Goal: Task Accomplishment & Management: Use online tool/utility

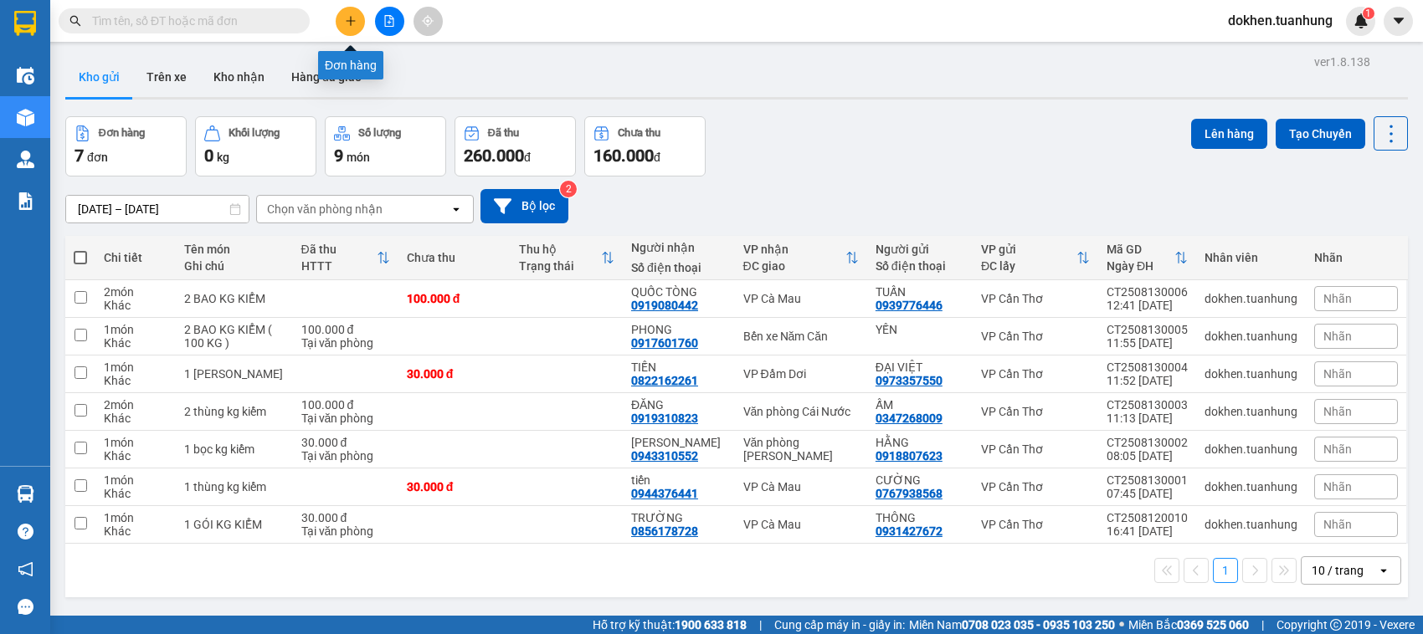
click at [348, 15] on icon "plus" at bounding box center [351, 21] width 12 height 12
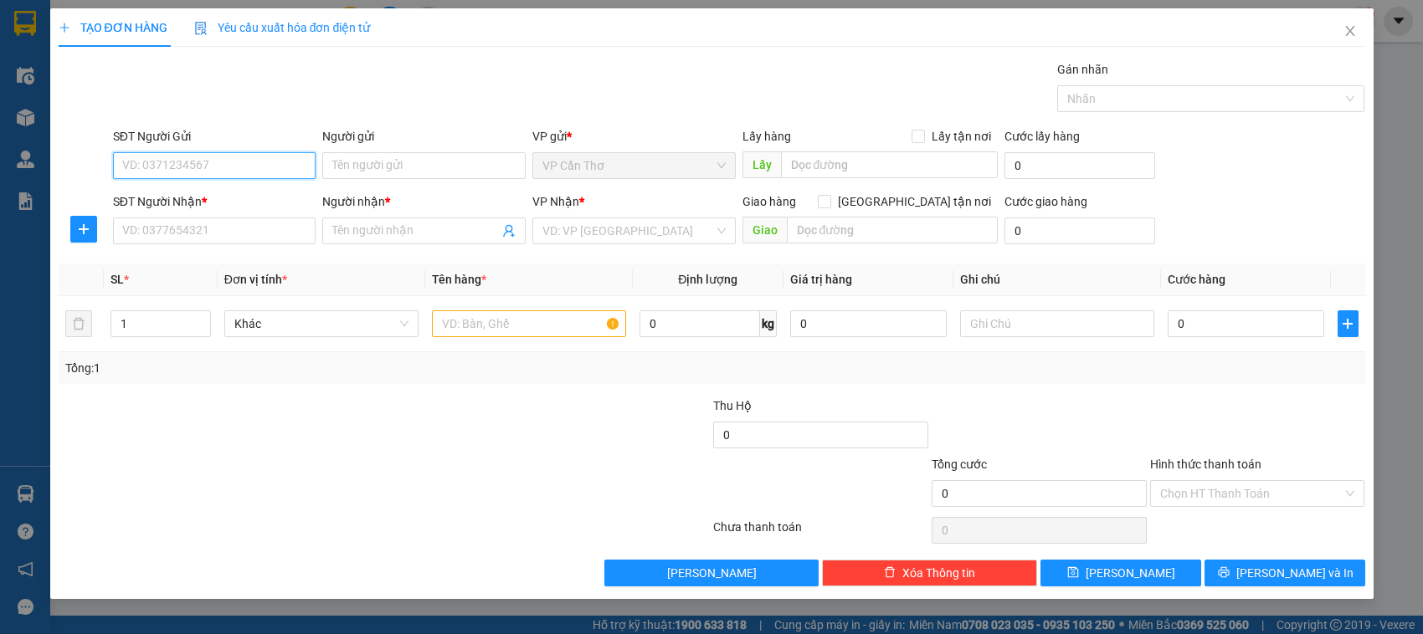
click at [262, 170] on input "SĐT Người Gửi" at bounding box center [214, 165] width 203 height 27
type input "0"
click at [219, 228] on div "0335890578 - THƯƠNG" at bounding box center [214, 227] width 183 height 18
type input "0335890578"
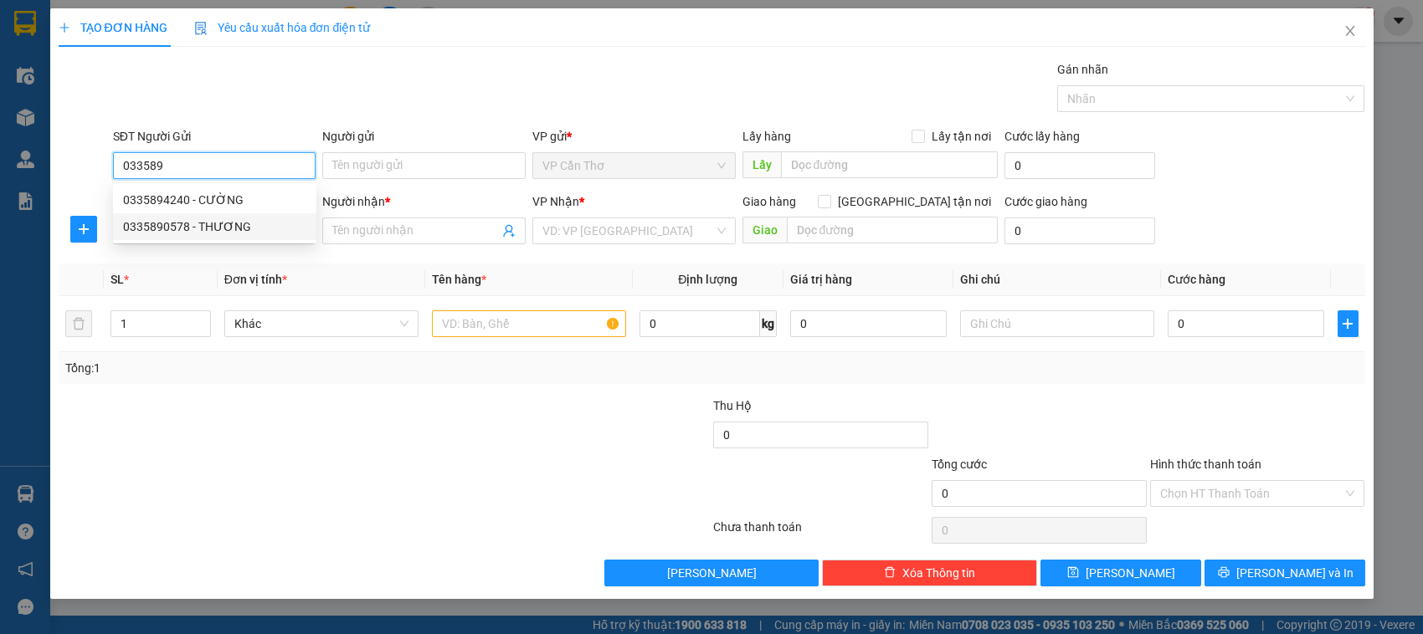
type input "THƯƠNG"
type input "0335890578"
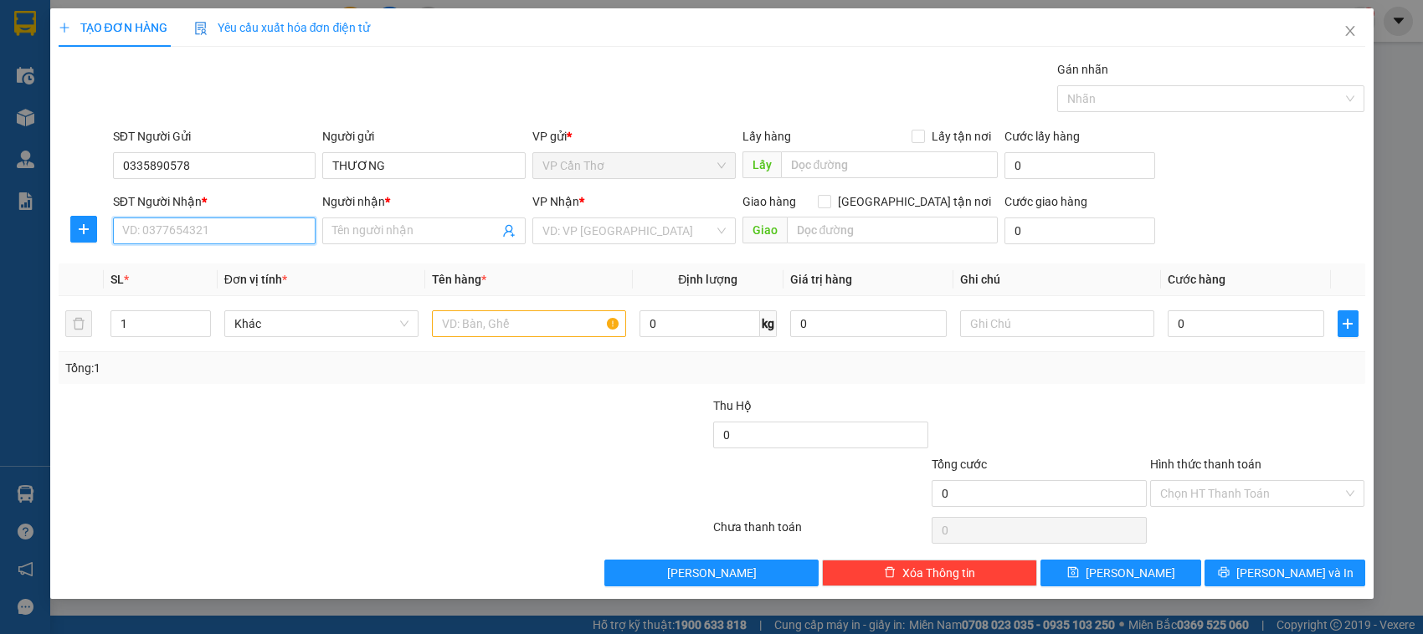
click at [219, 230] on input "SĐT Người Nhận *" at bounding box center [214, 231] width 203 height 27
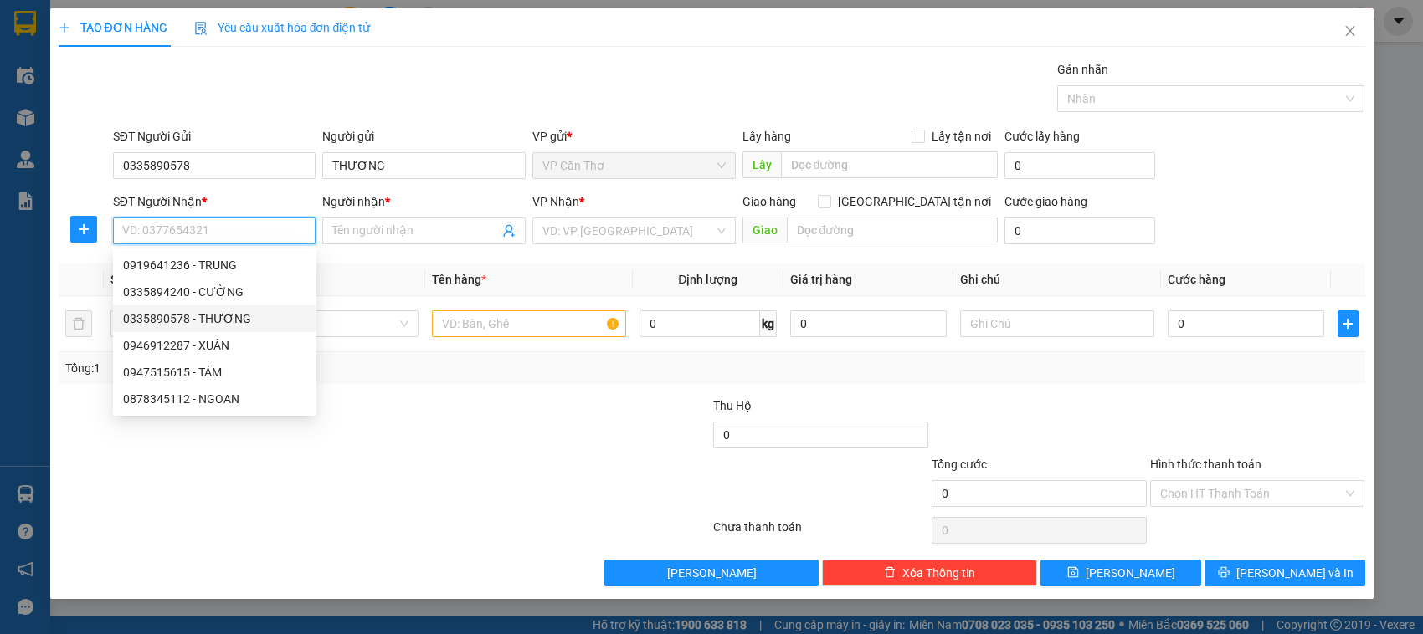
click at [203, 319] on div "0335890578 - THƯƠNG" at bounding box center [214, 319] width 183 height 18
type input "0335890578"
type input "THƯƠNG"
click at [203, 319] on icon "up" at bounding box center [201, 318] width 6 height 6
type input "2"
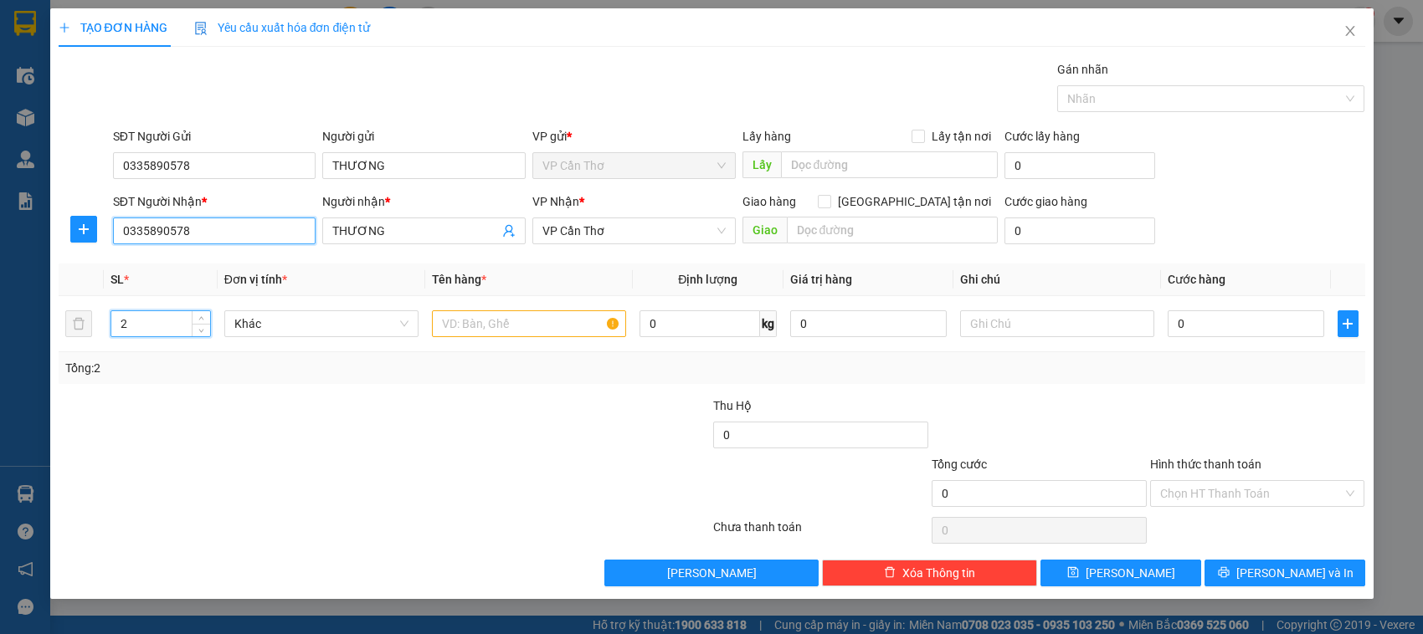
click at [234, 234] on input "0335890578" at bounding box center [214, 231] width 203 height 27
type input "0"
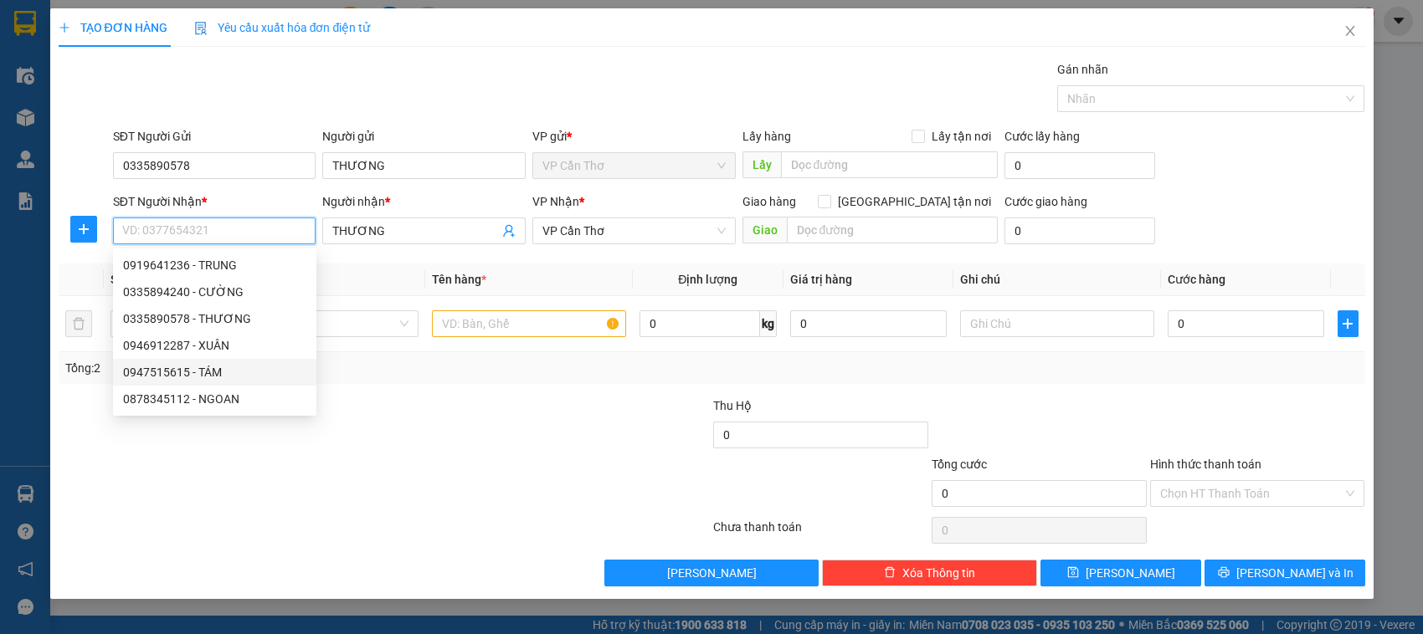
click at [214, 363] on div "0947515615 - TÁM" at bounding box center [214, 372] width 183 height 18
type input "0947515615"
type input "TÁM"
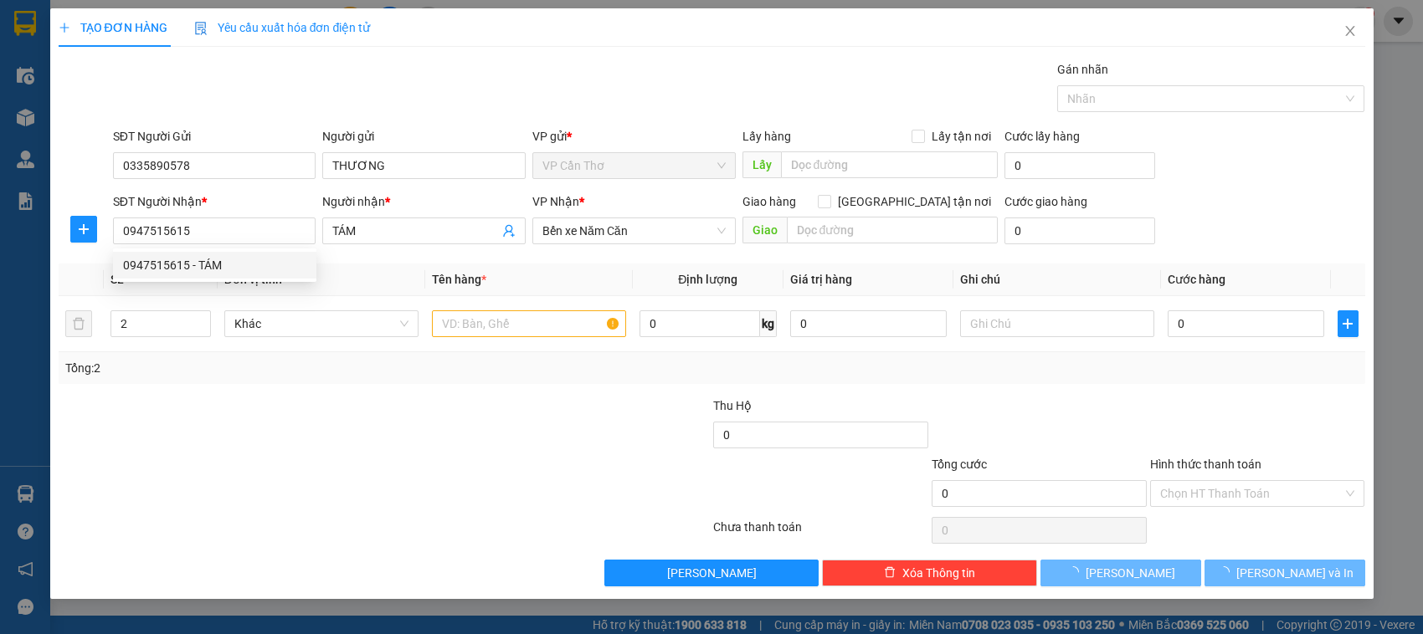
click at [214, 362] on div "Tổng: 2" at bounding box center [307, 368] width 485 height 18
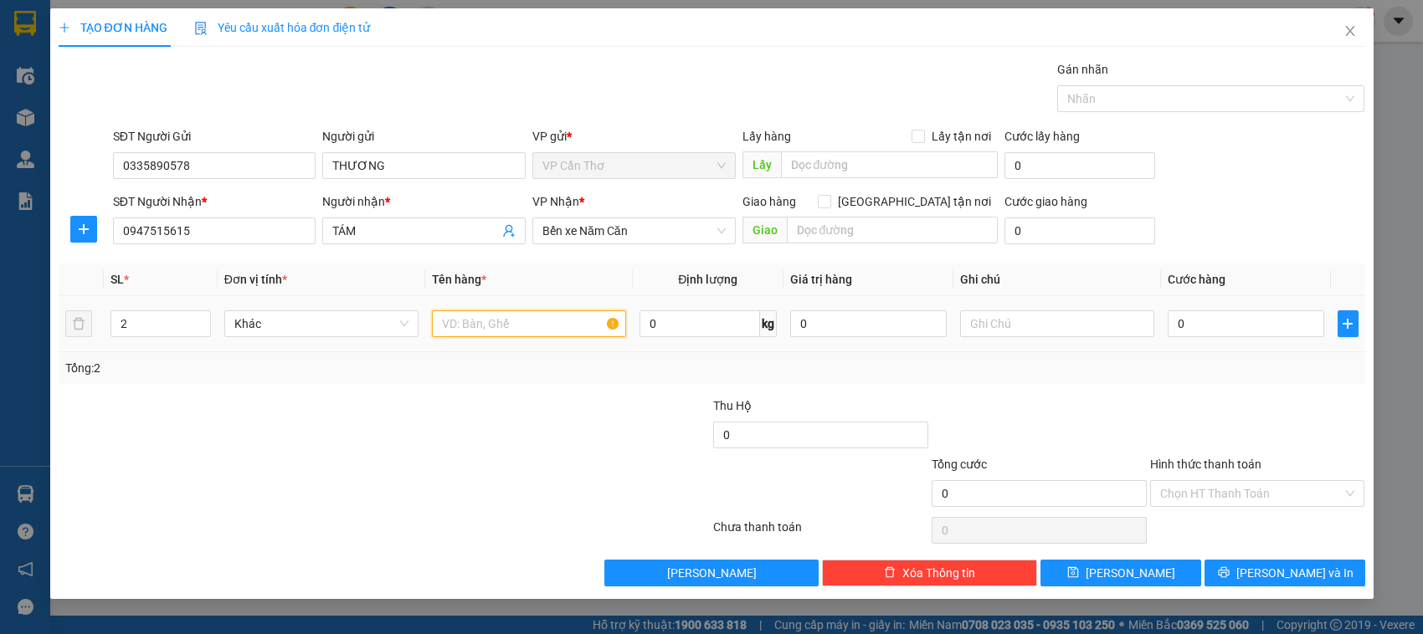
click at [488, 332] on input "text" at bounding box center [529, 323] width 194 height 27
type input "1 THUNGFKG KIỂM"
click at [1177, 325] on input "0" at bounding box center [1245, 323] width 156 height 27
type input "4"
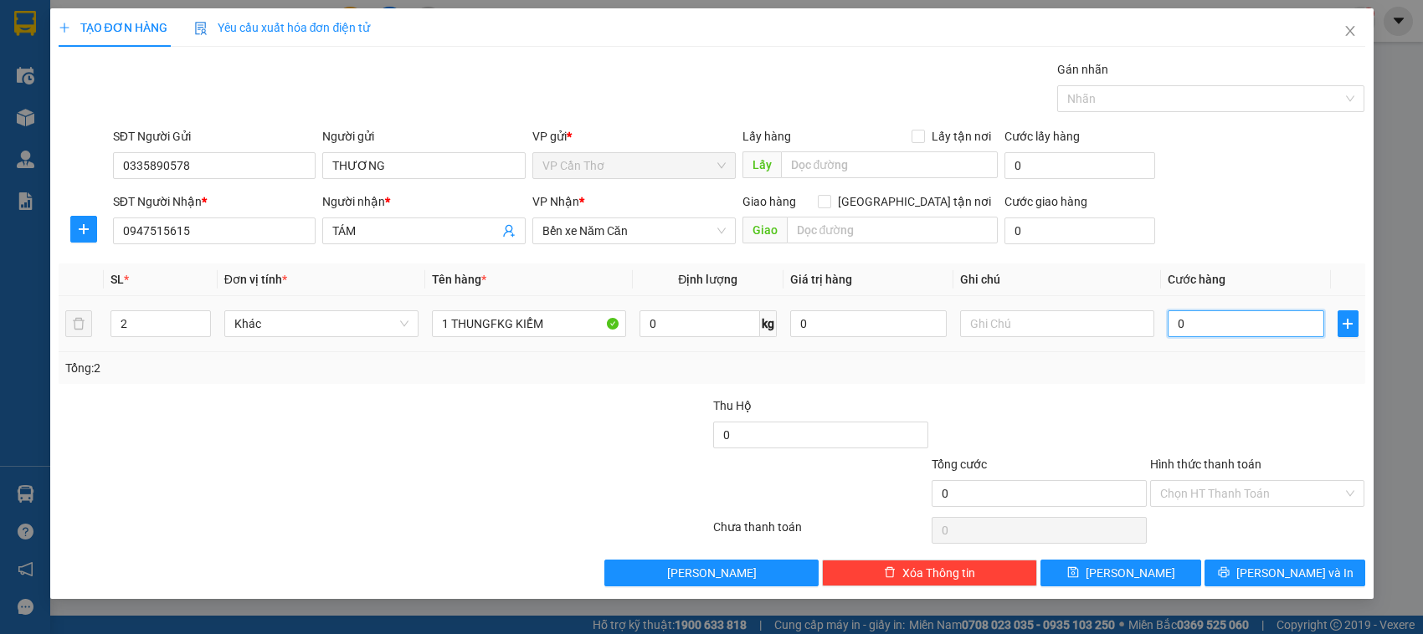
type input "4"
type input "40"
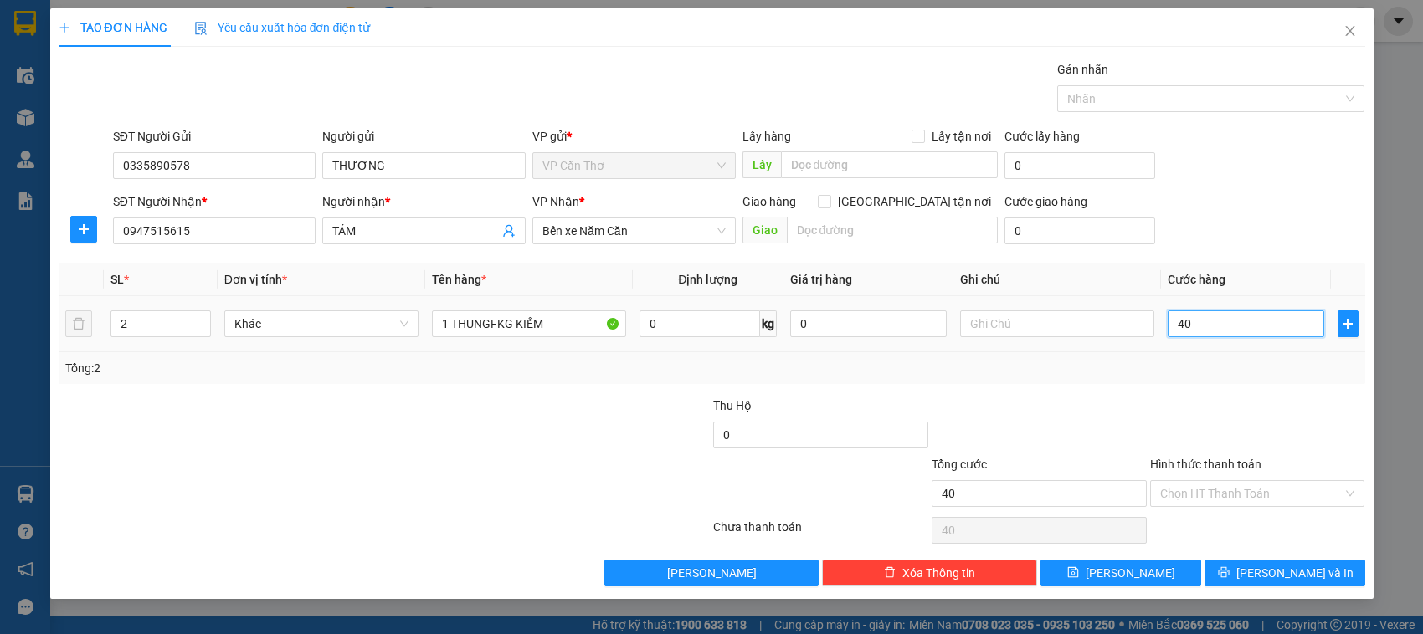
type input "400"
type input "4.000"
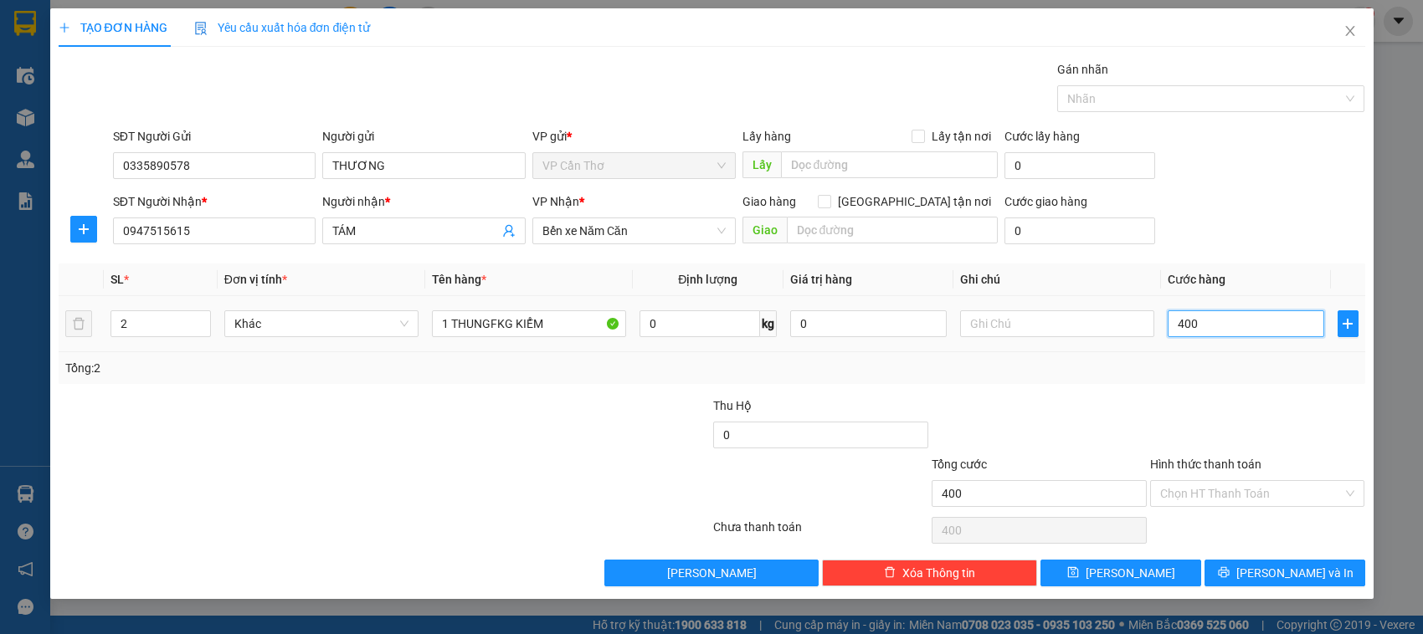
type input "4.000"
type input "40.000"
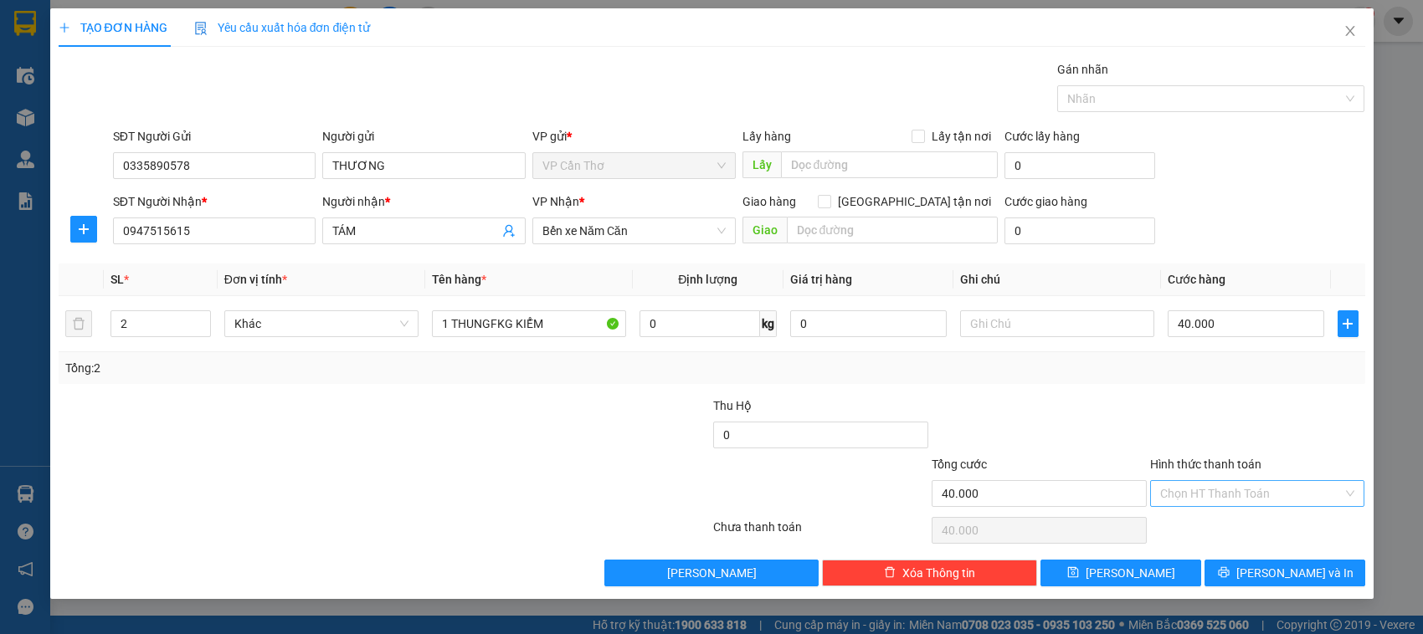
click at [1209, 502] on input "Hình thức thanh toán" at bounding box center [1251, 493] width 183 height 25
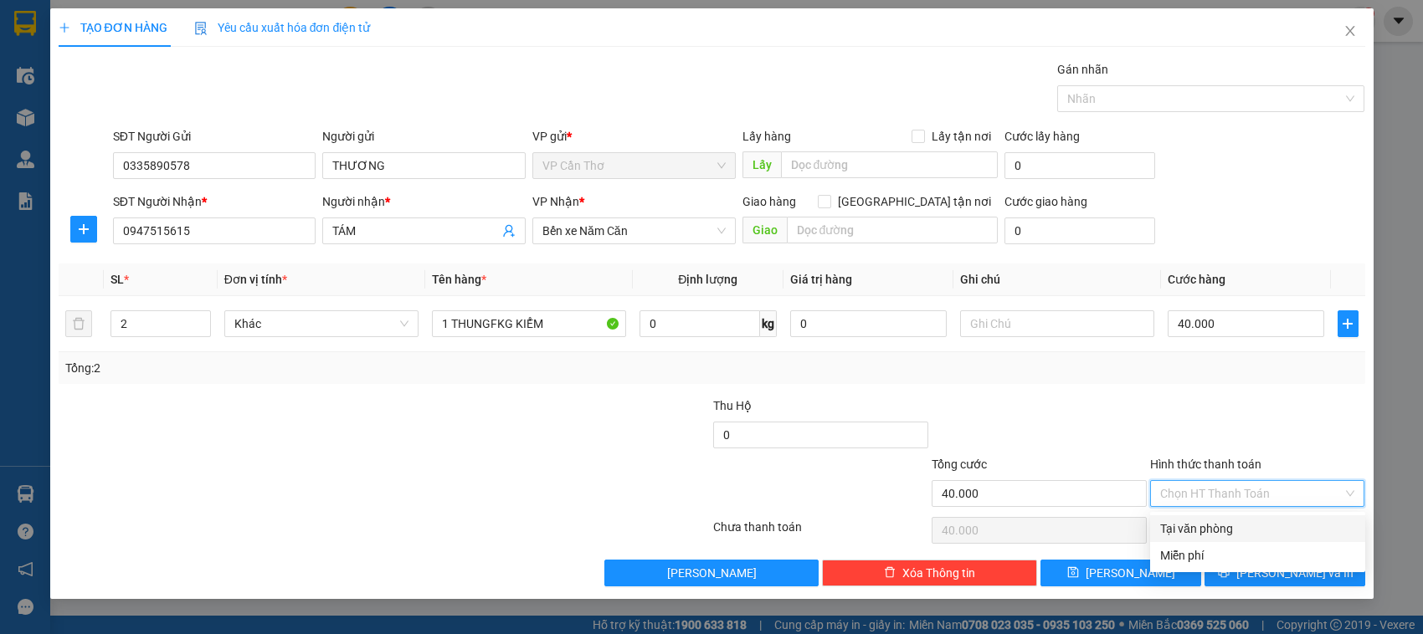
click at [1218, 532] on div "Tại văn phòng" at bounding box center [1257, 529] width 195 height 18
type input "0"
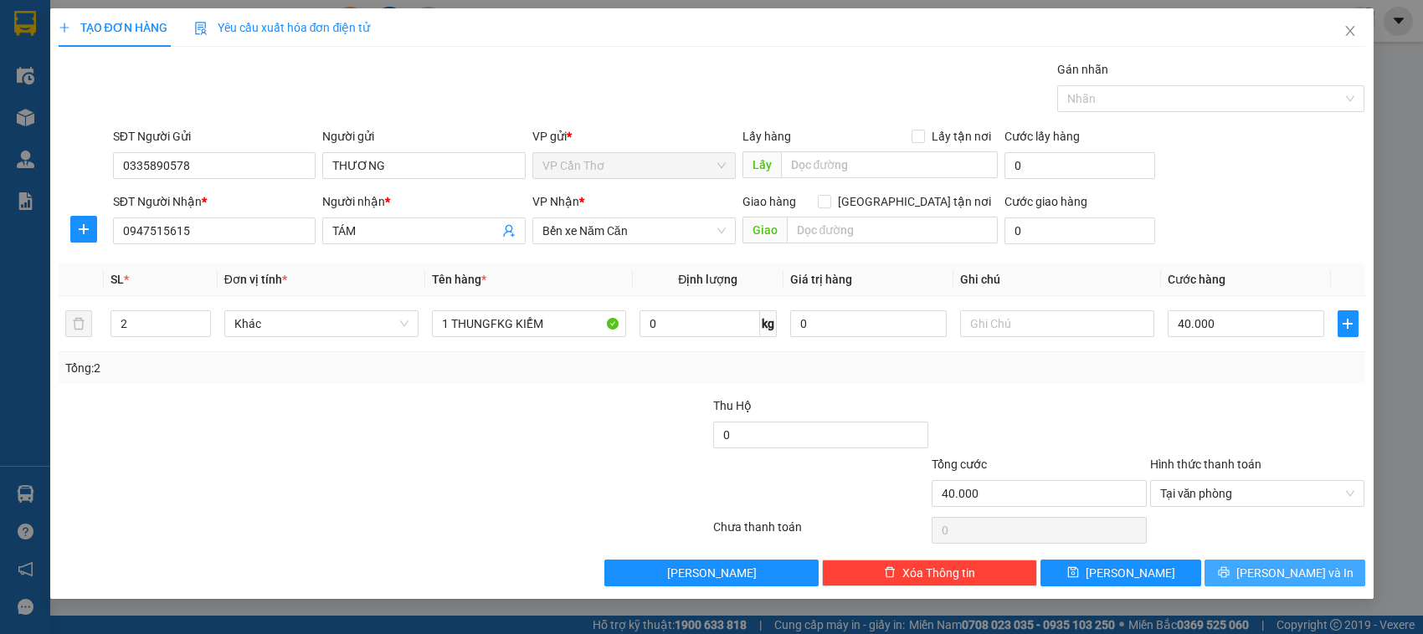
click at [1228, 569] on button "[PERSON_NAME] và In" at bounding box center [1284, 573] width 161 height 27
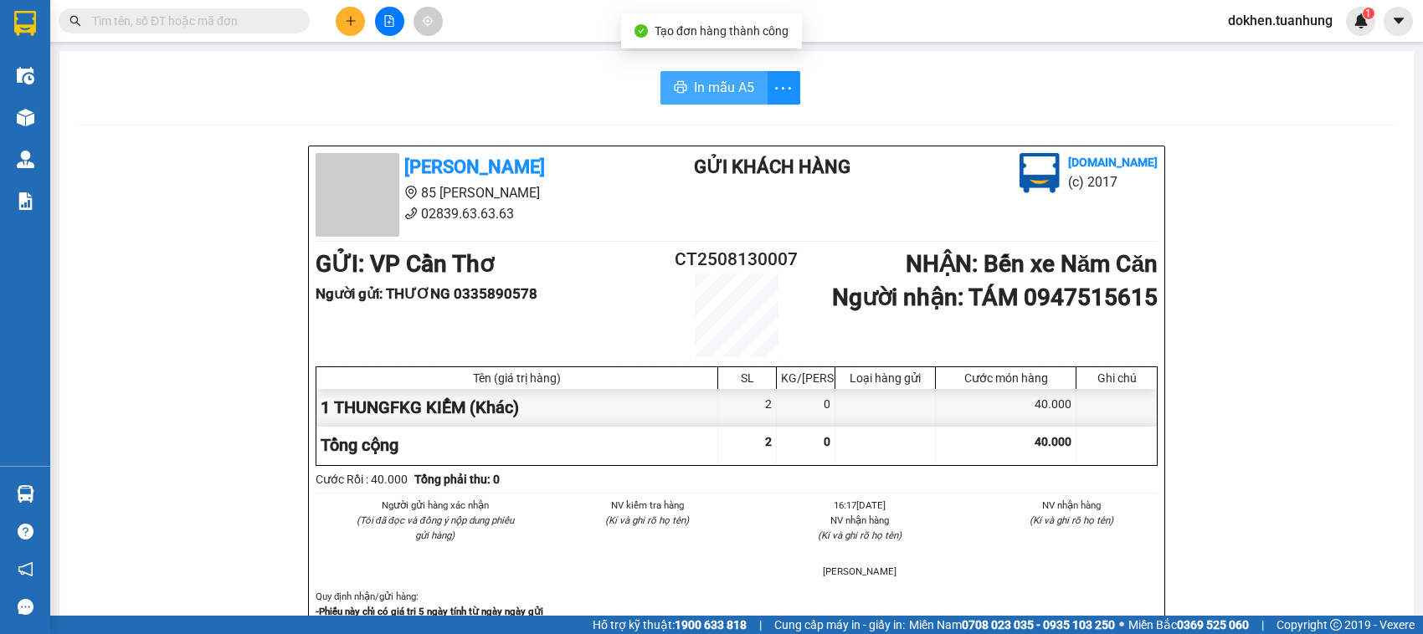
click at [721, 86] on span "In mẫu A5" at bounding box center [724, 87] width 60 height 21
click at [1101, 554] on div "Người gửi hàng xác nhận (Tôi đã đọc và đồng ý nộp dung phiếu gửi hàng) NV kiểm …" at bounding box center [736, 543] width 849 height 91
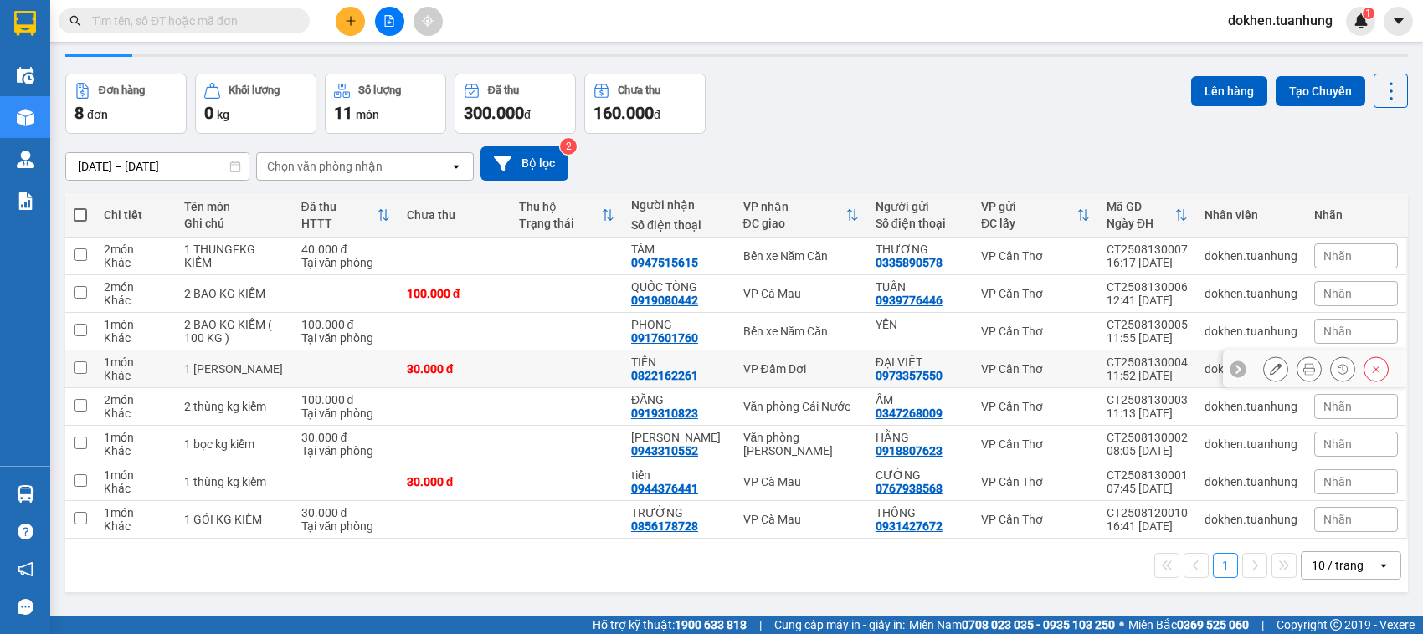
scroll to position [77, 0]
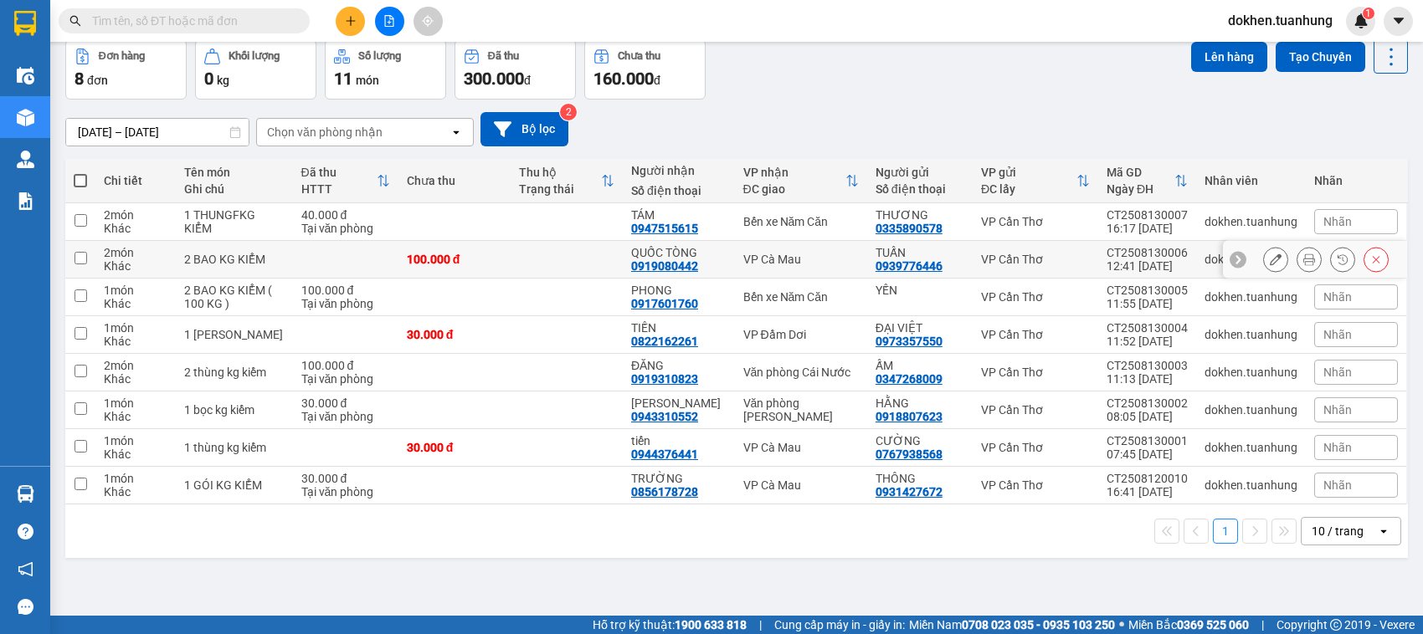
click at [80, 255] on input "checkbox" at bounding box center [80, 258] width 13 height 13
checkbox input "true"
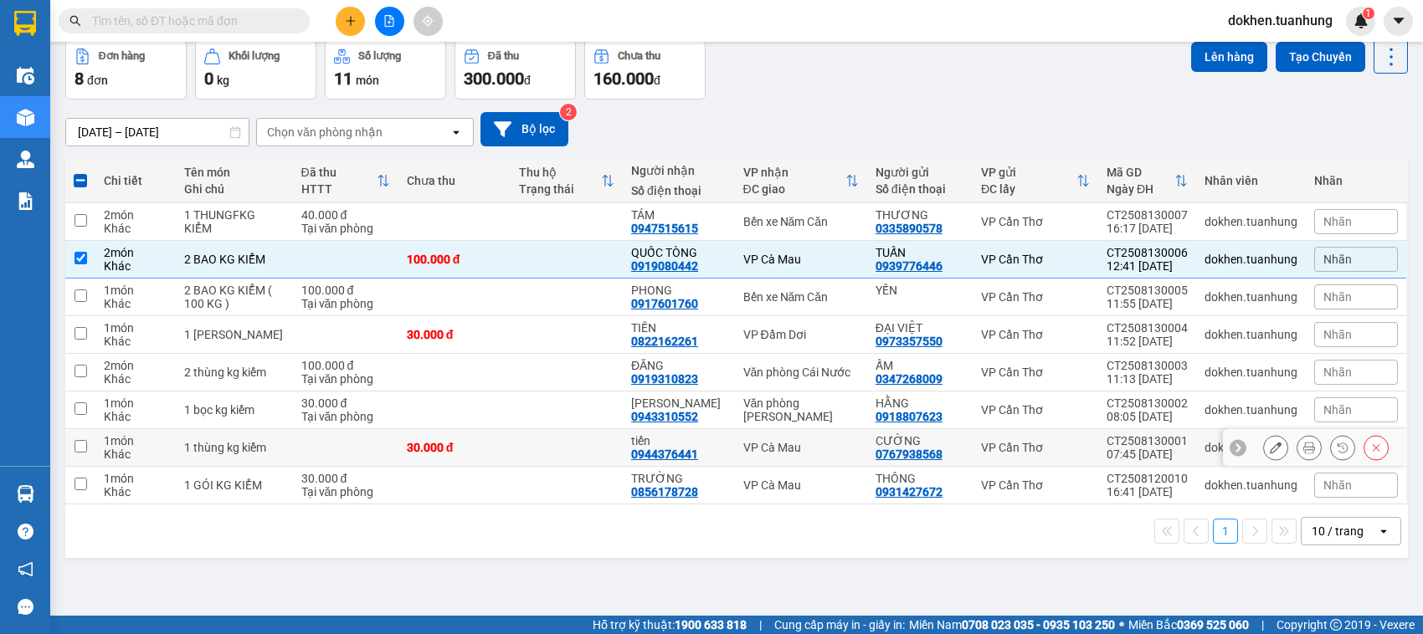
click at [80, 437] on td at bounding box center [80, 448] width 30 height 38
click at [81, 452] on input "checkbox" at bounding box center [80, 446] width 13 height 13
checkbox input "true"
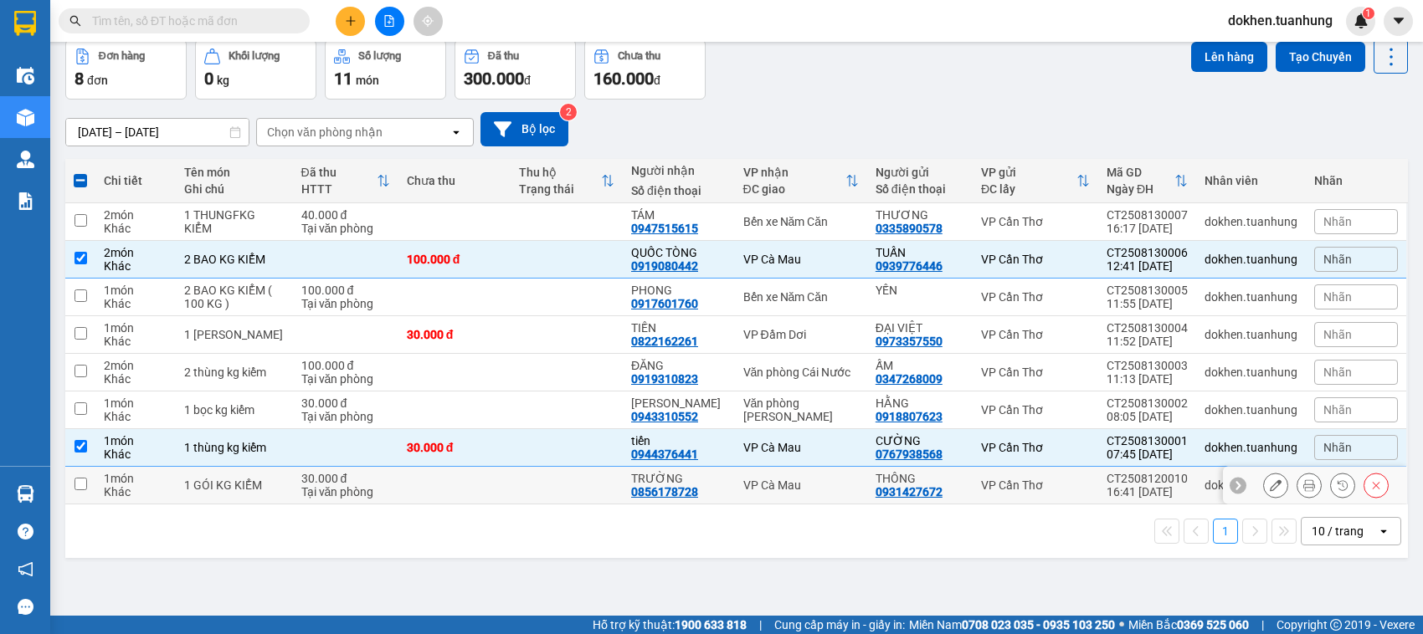
click at [81, 485] on input "checkbox" at bounding box center [80, 484] width 13 height 13
checkbox input "true"
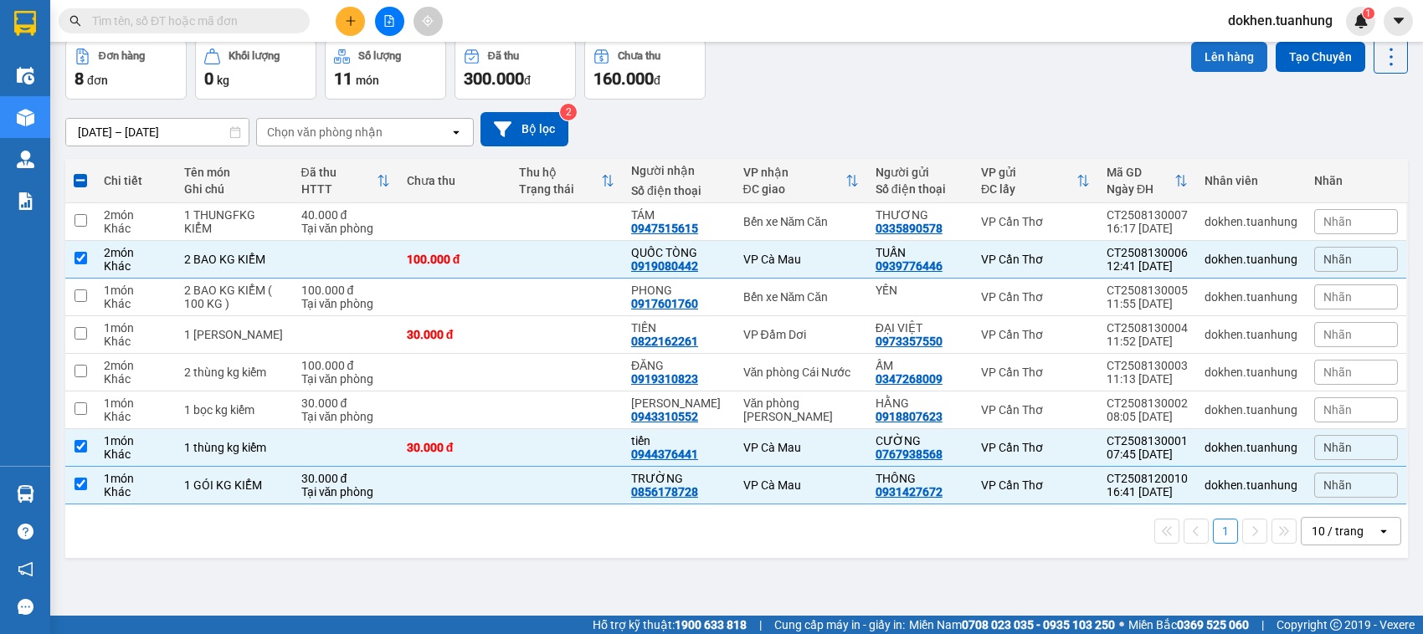
click at [1201, 48] on button "Lên hàng" at bounding box center [1229, 57] width 76 height 30
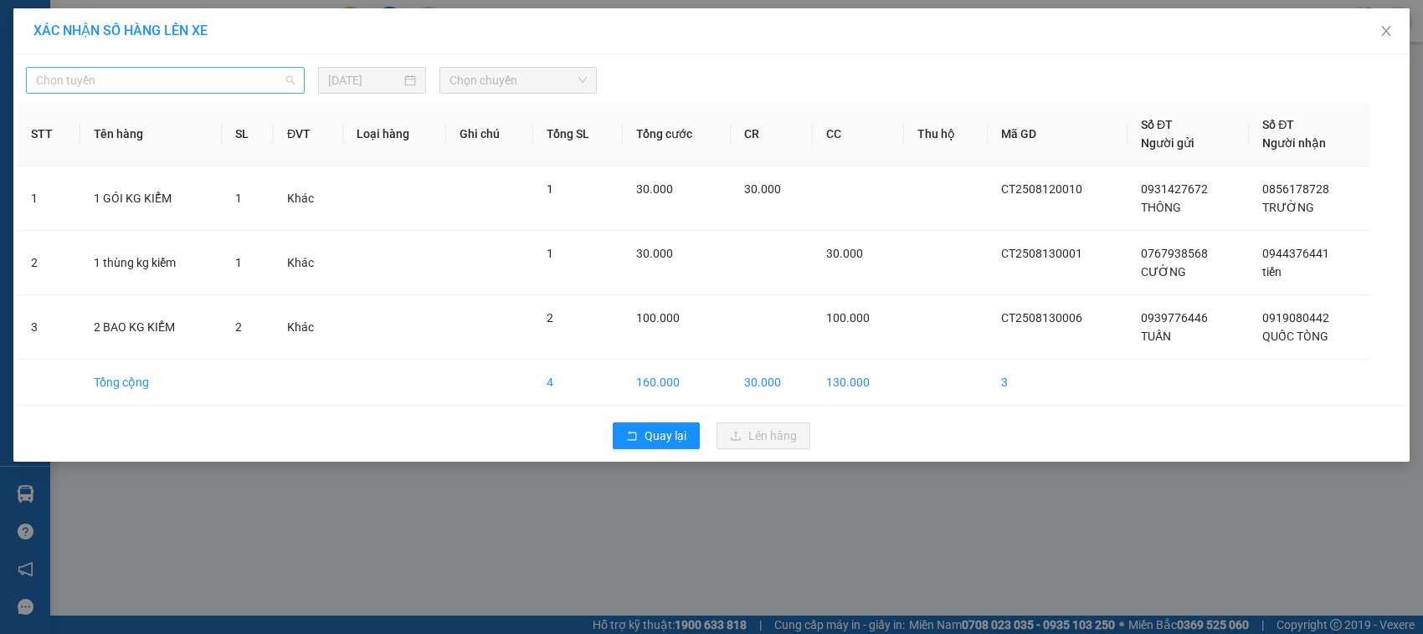
click at [287, 78] on span "Chọn tuyến" at bounding box center [165, 80] width 259 height 25
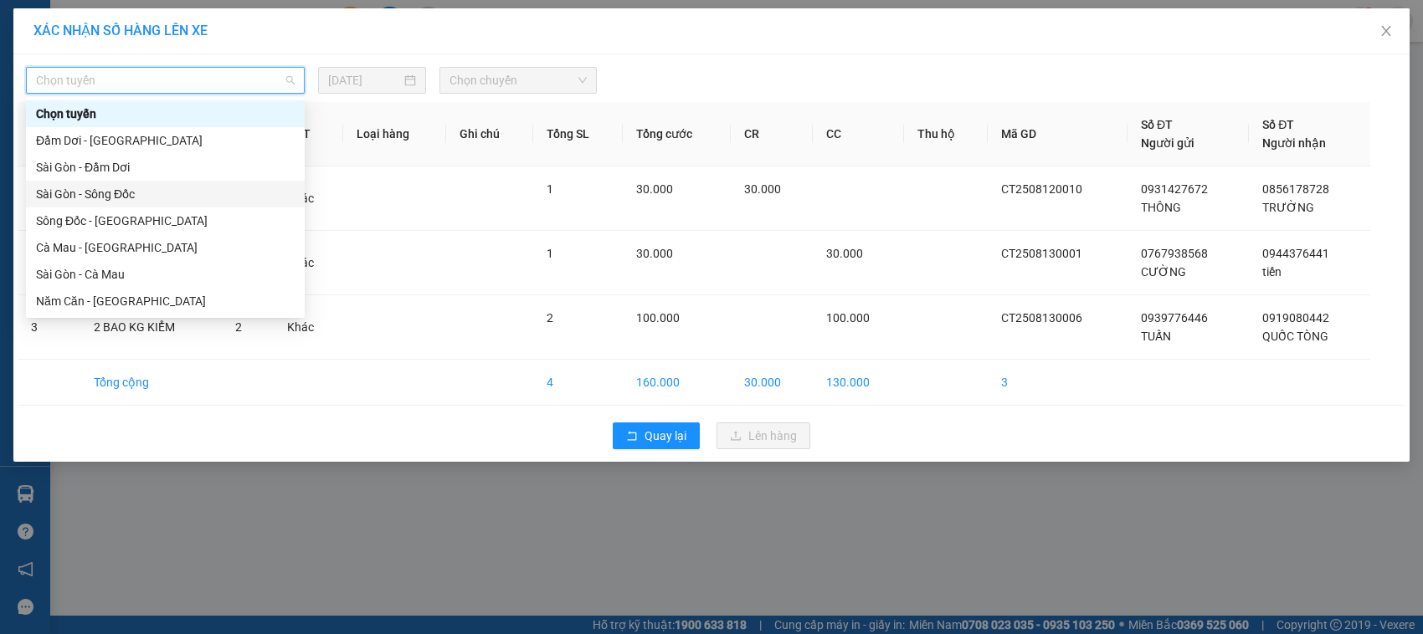
click at [172, 197] on div "Sài Gòn - Sông Đốc" at bounding box center [165, 194] width 259 height 18
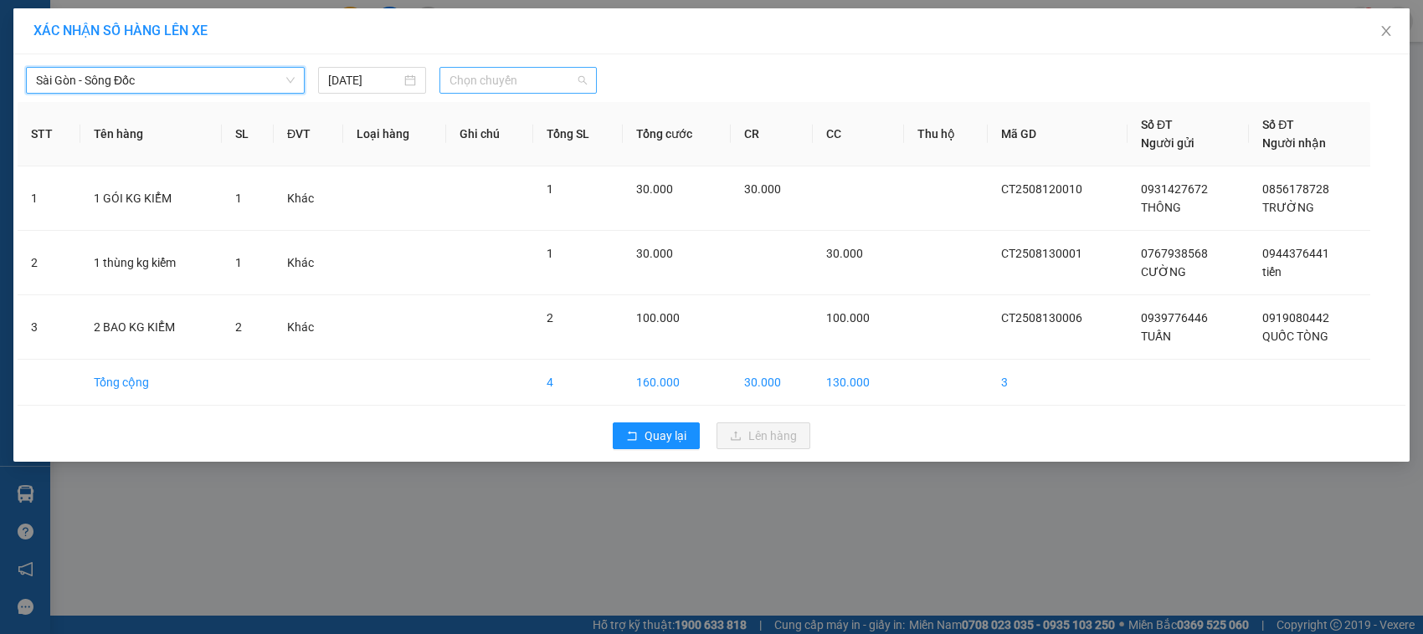
click at [582, 80] on span "Chọn chuyến" at bounding box center [517, 80] width 136 height 25
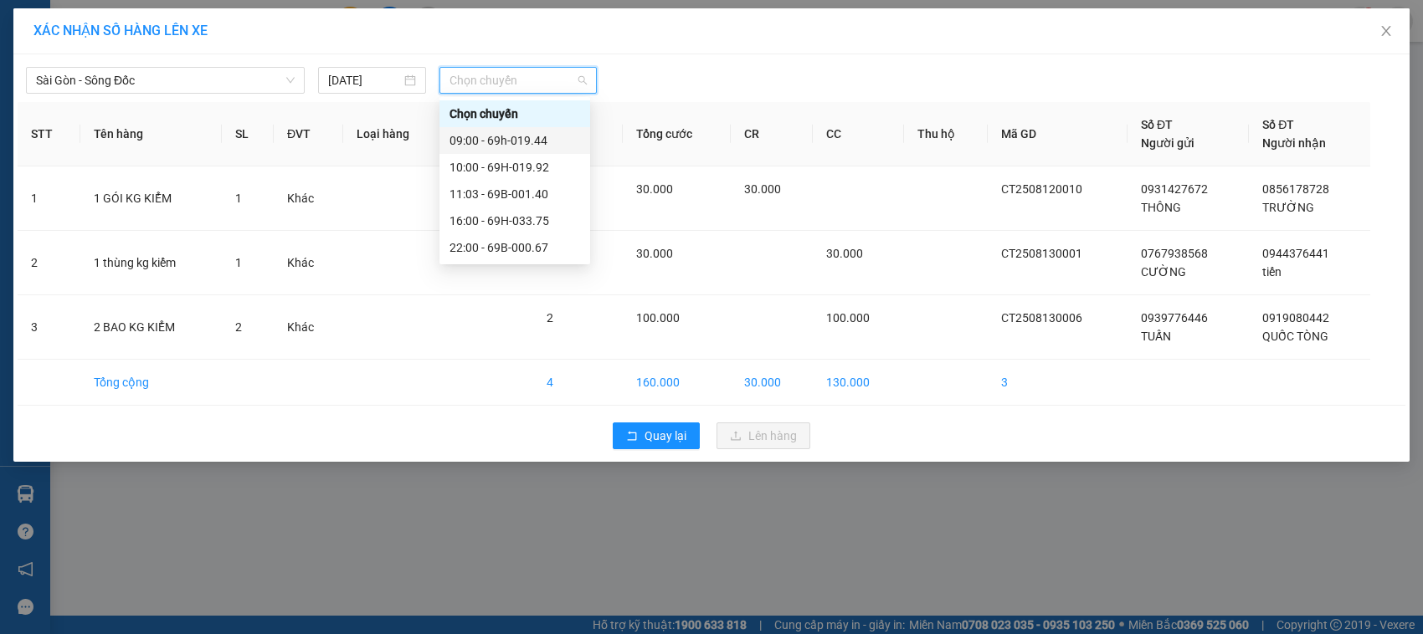
click at [528, 140] on div "09:00 - 69h-019.44" at bounding box center [514, 140] width 131 height 18
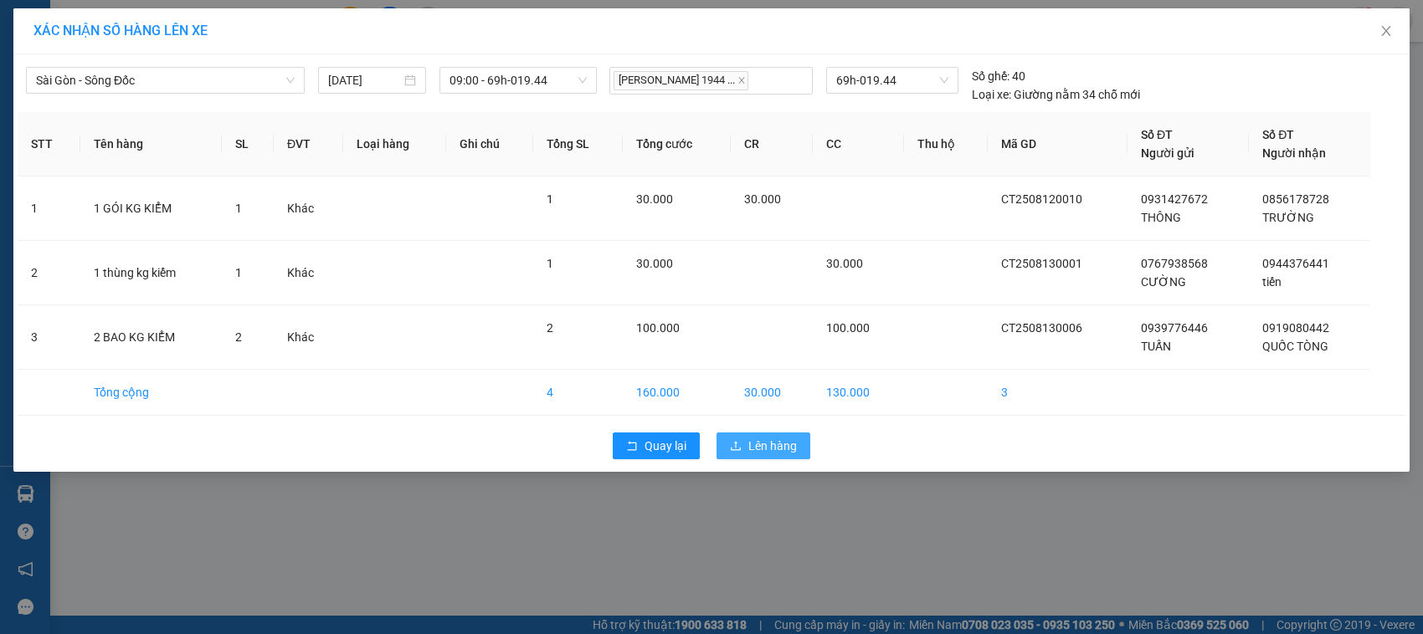
click at [748, 448] on span "Lên hàng" at bounding box center [772, 446] width 49 height 18
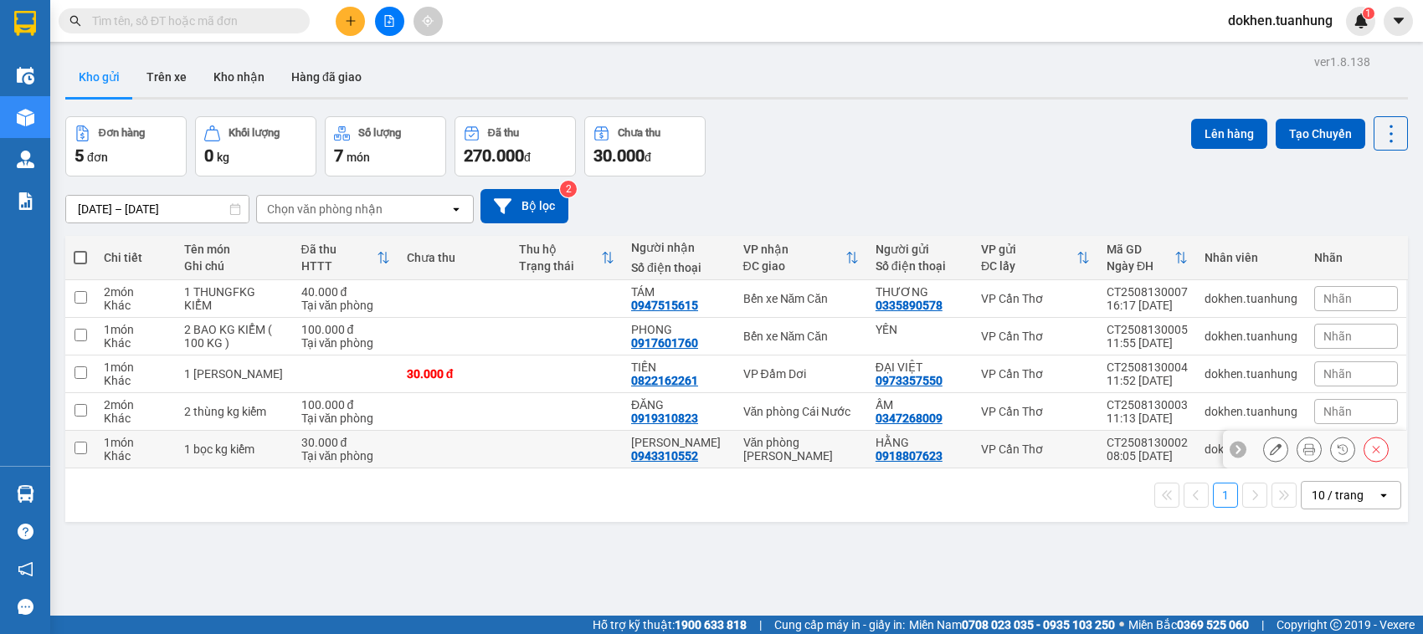
click at [79, 449] on input "checkbox" at bounding box center [80, 448] width 13 height 13
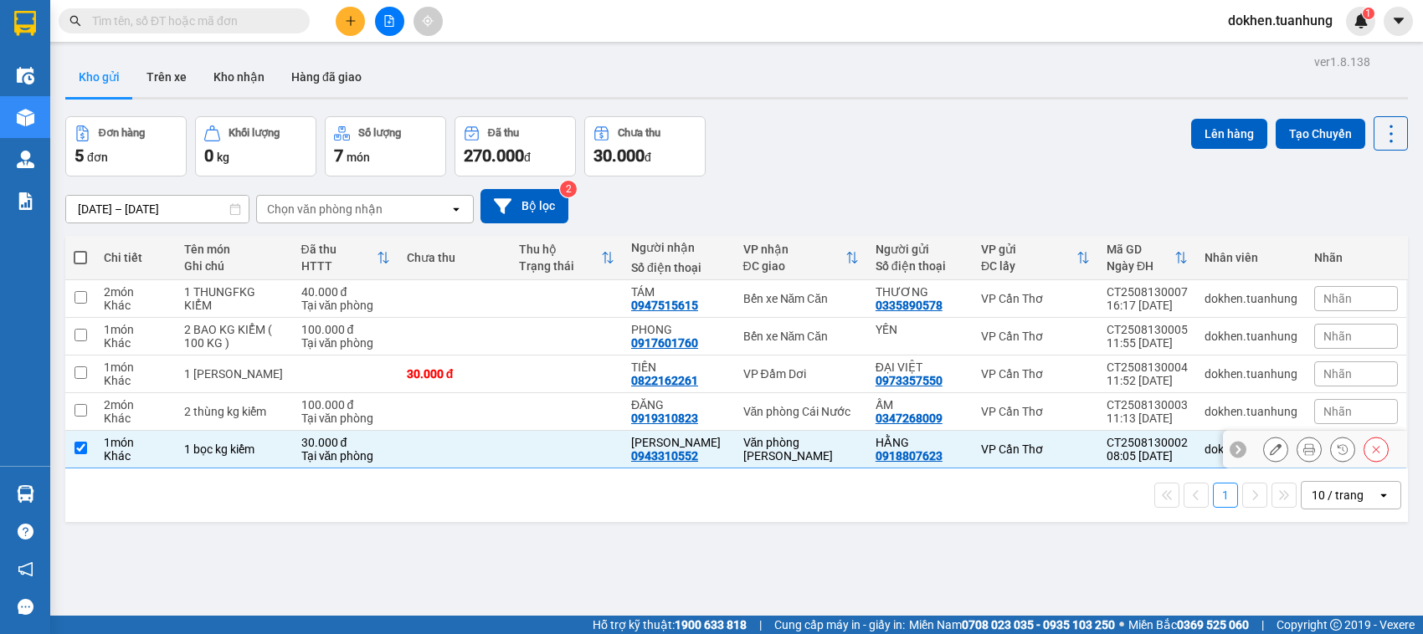
click at [79, 449] on input "checkbox" at bounding box center [80, 448] width 13 height 13
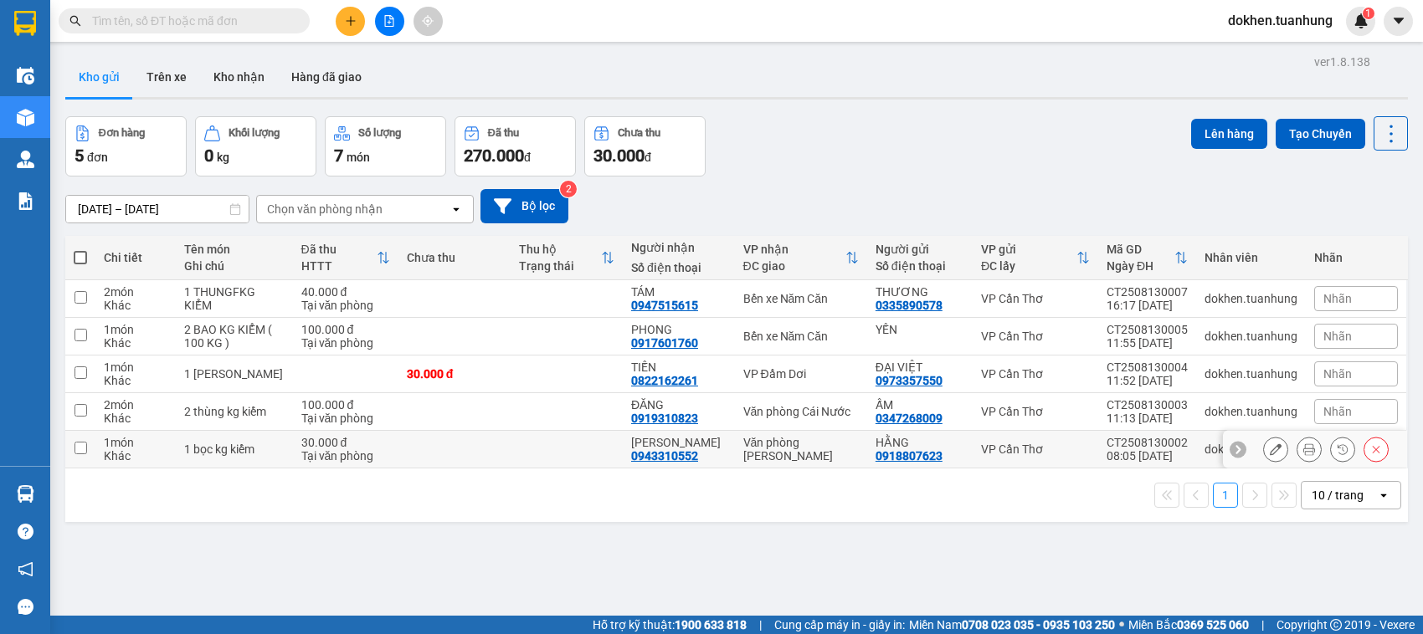
click at [79, 449] on input "checkbox" at bounding box center [80, 448] width 13 height 13
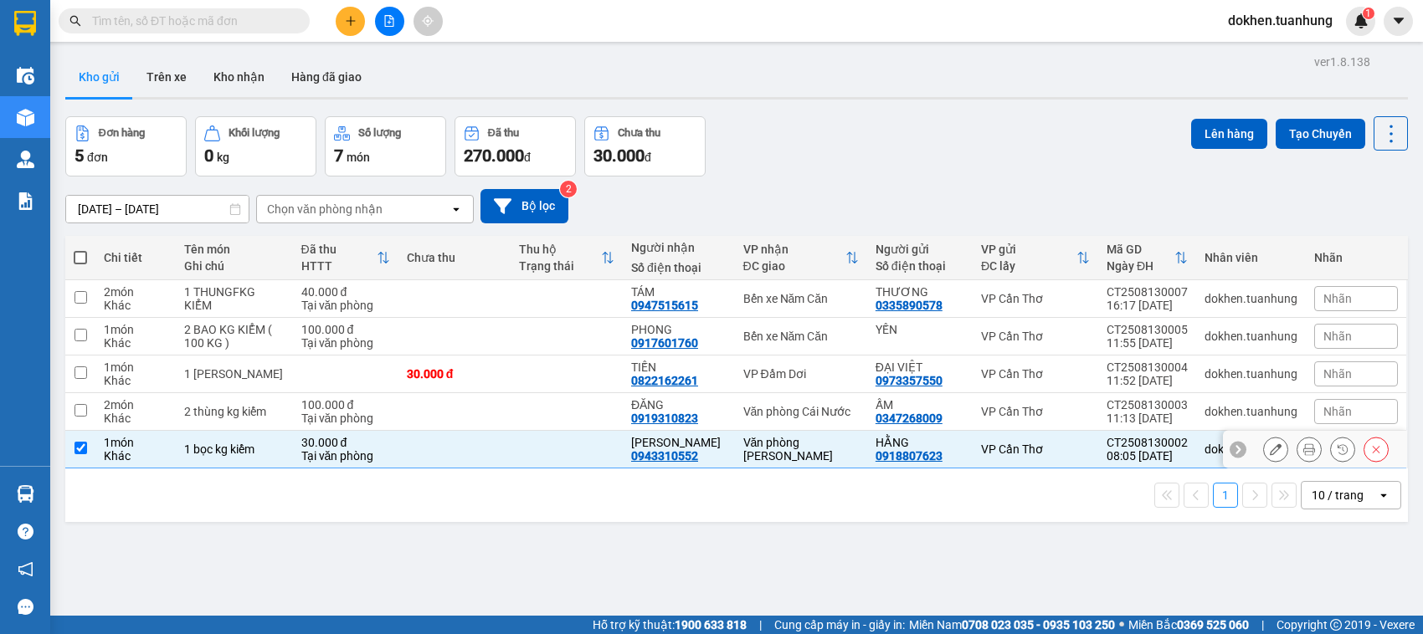
click at [79, 449] on input "checkbox" at bounding box center [80, 448] width 13 height 13
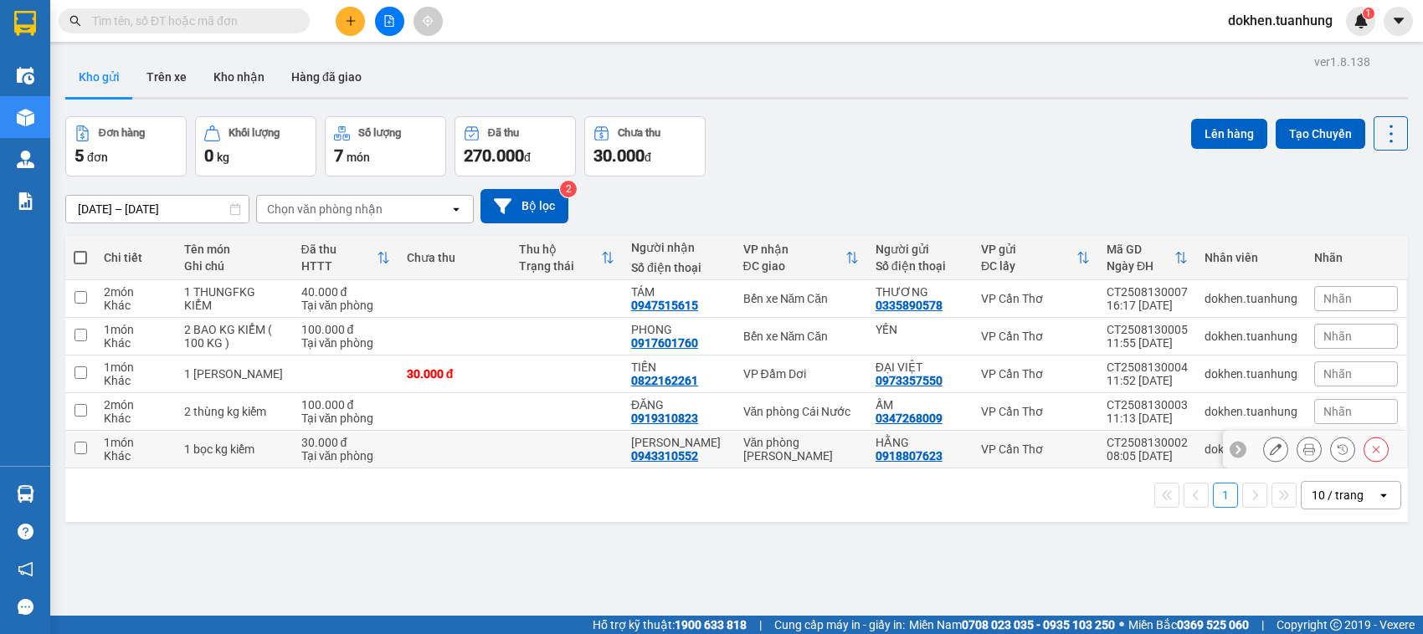
click at [79, 449] on input "checkbox" at bounding box center [80, 448] width 13 height 13
checkbox input "true"
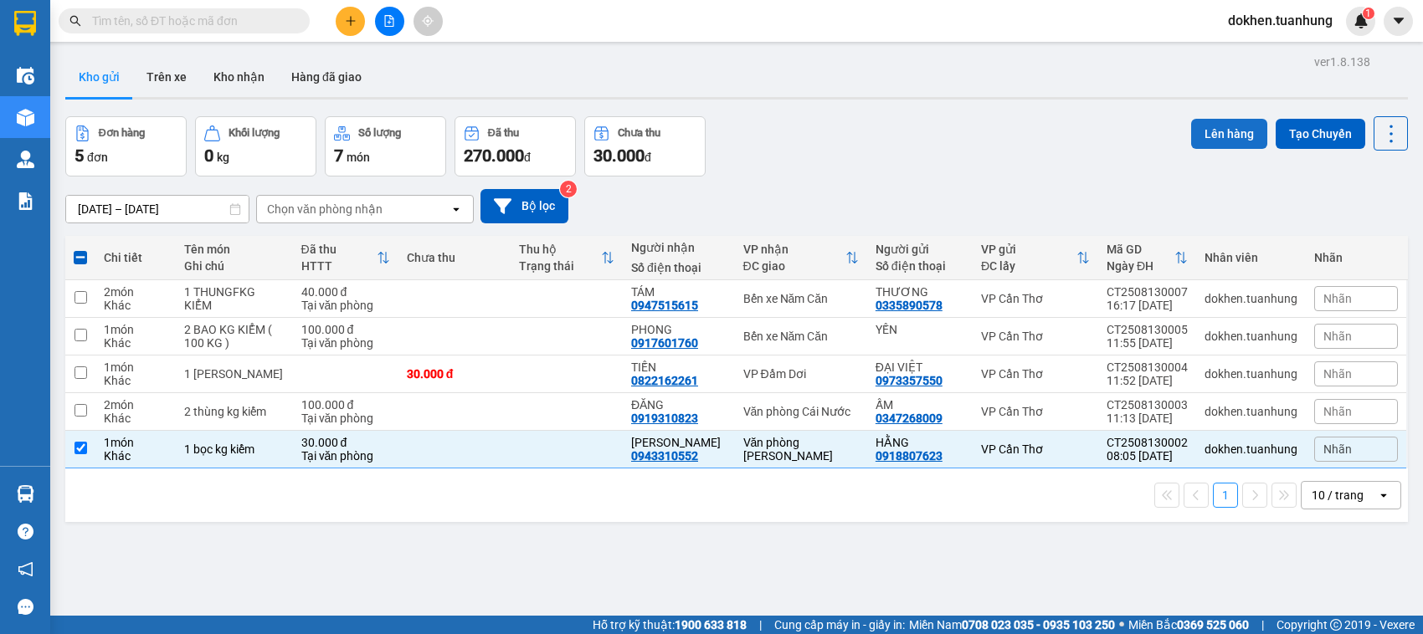
click at [1210, 138] on button "Lên hàng" at bounding box center [1229, 134] width 76 height 30
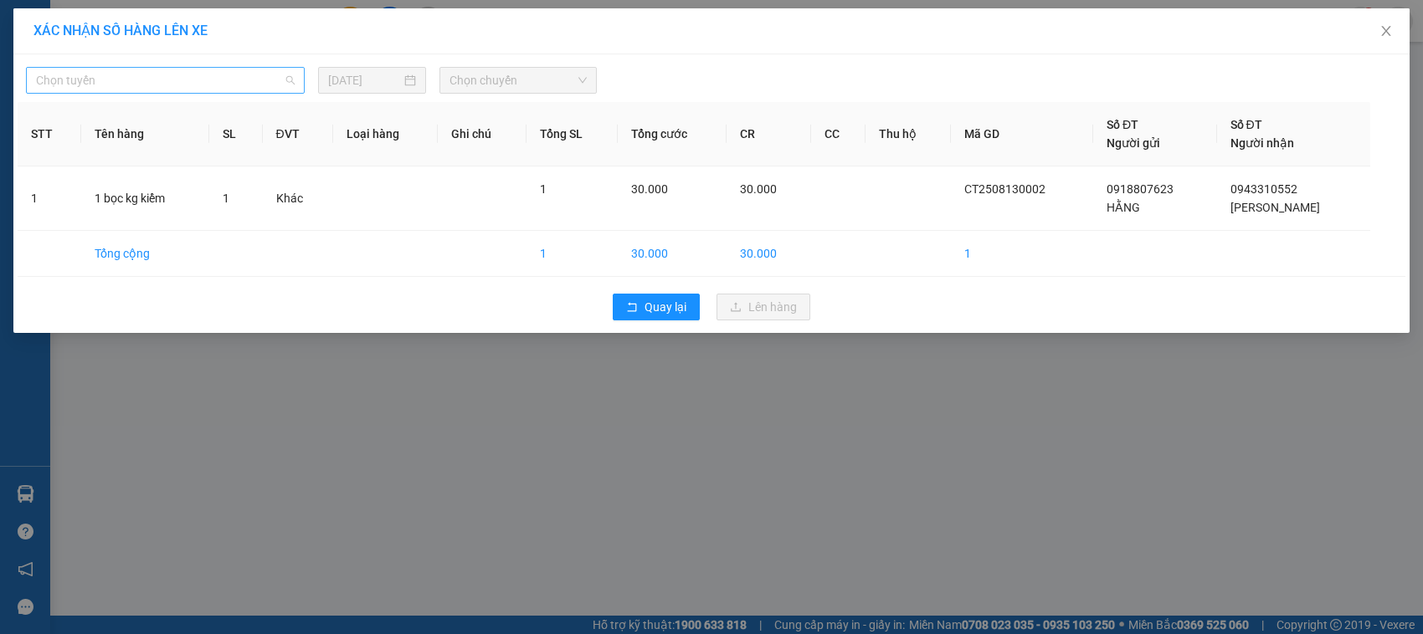
click at [289, 74] on span "Chọn tuyến" at bounding box center [165, 80] width 259 height 25
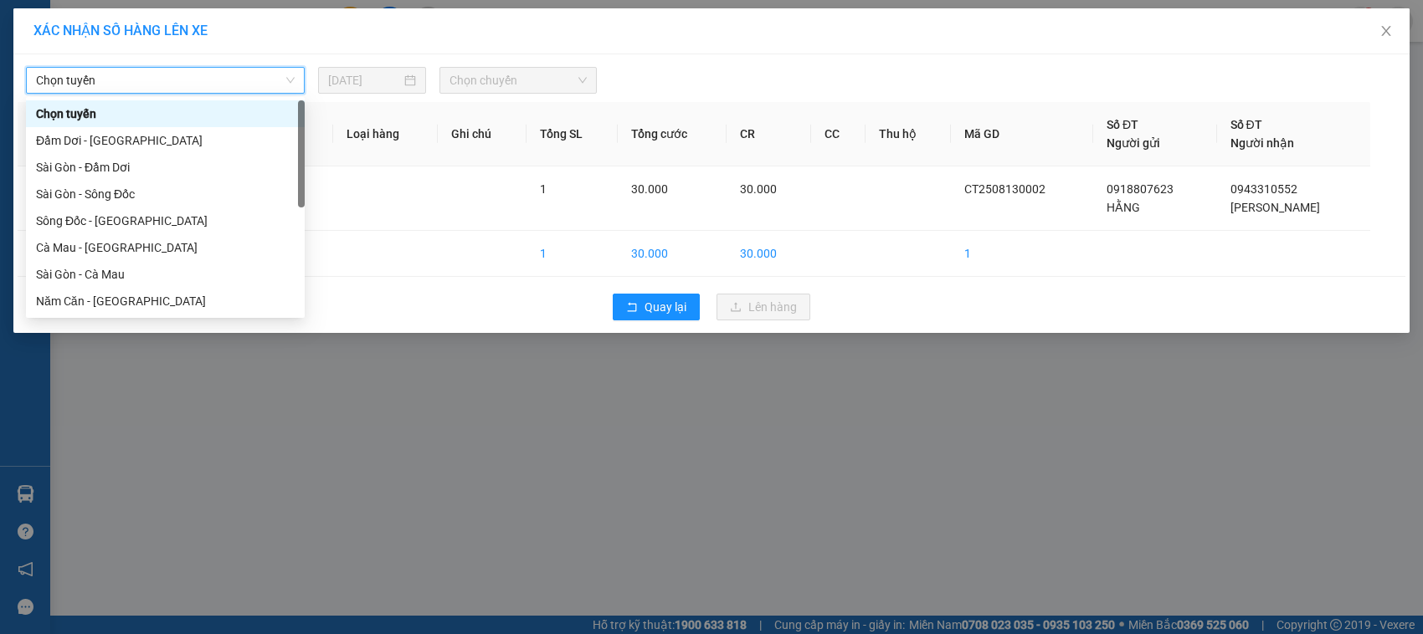
click at [289, 74] on span "Chọn tuyến" at bounding box center [165, 80] width 259 height 25
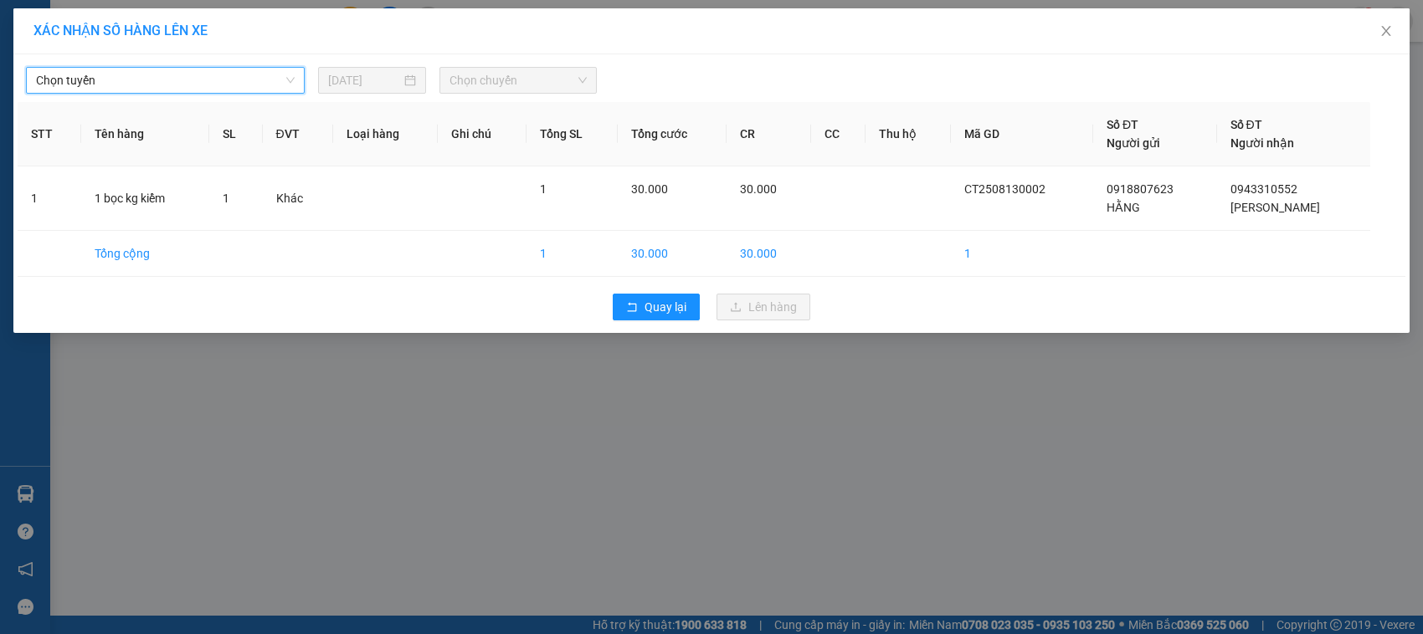
click at [289, 74] on span "Chọn tuyến" at bounding box center [165, 80] width 259 height 25
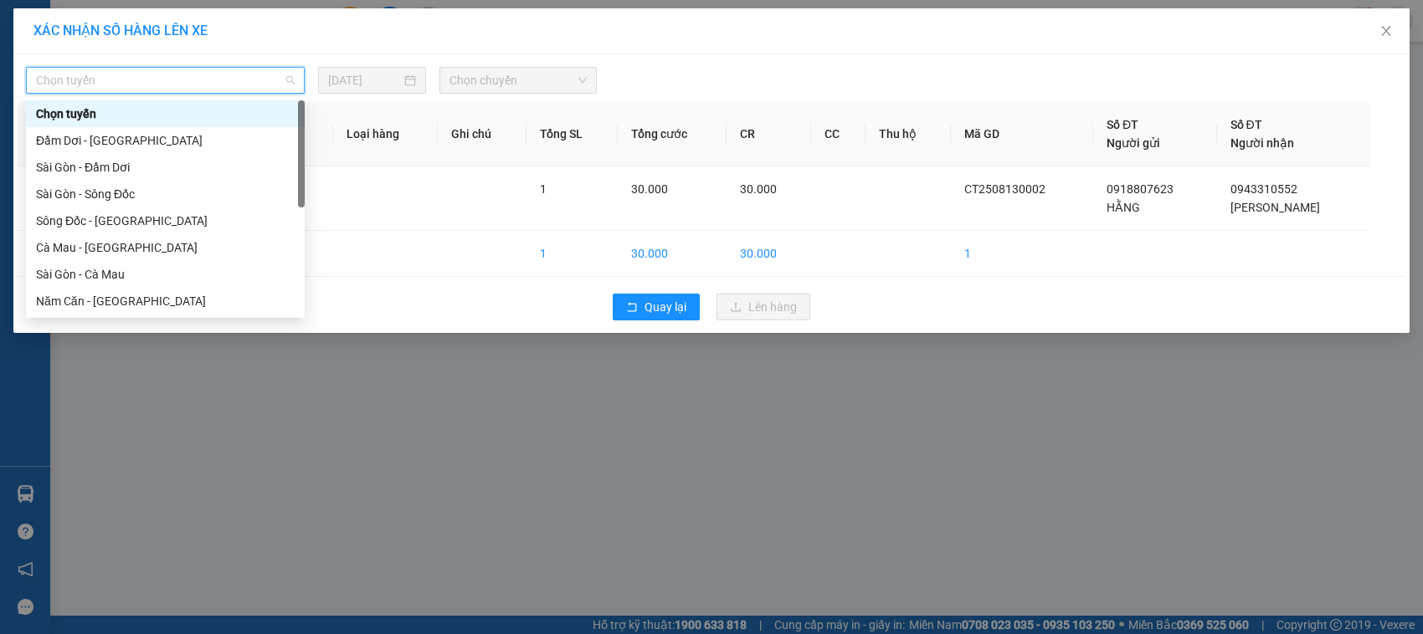
click at [289, 74] on span "Chọn tuyến" at bounding box center [165, 80] width 259 height 25
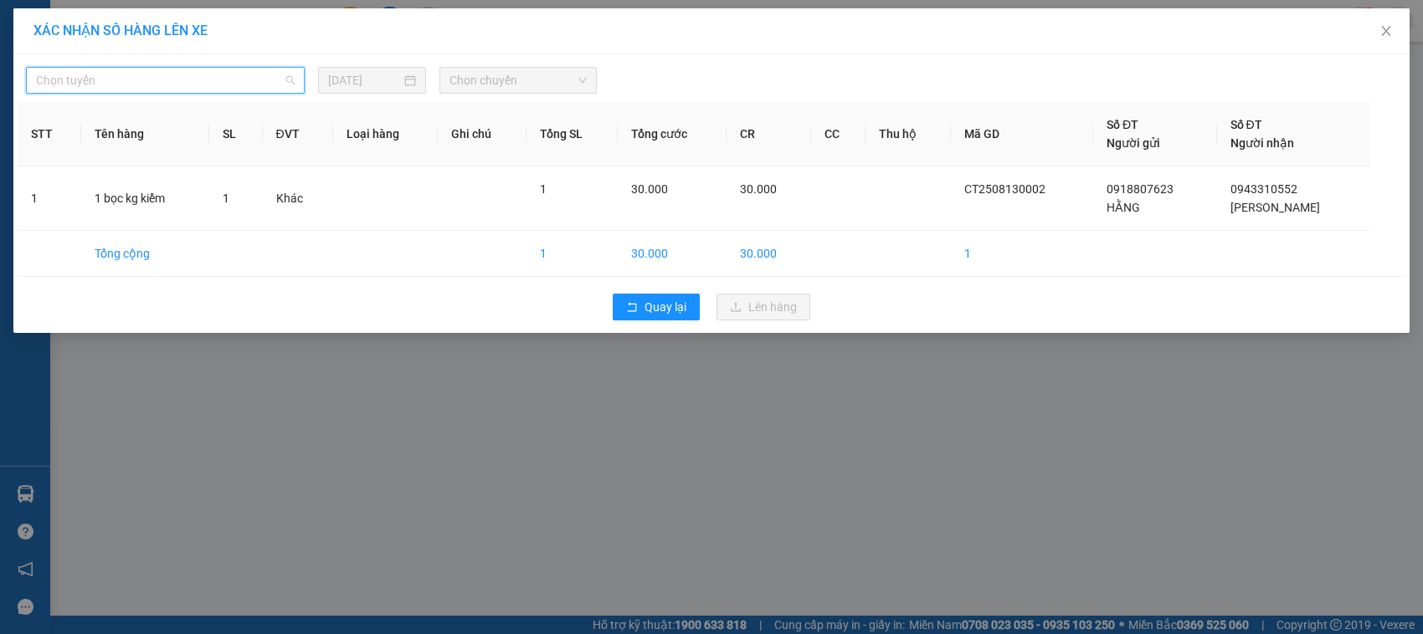
click at [289, 74] on span "Chọn tuyến" at bounding box center [165, 80] width 259 height 25
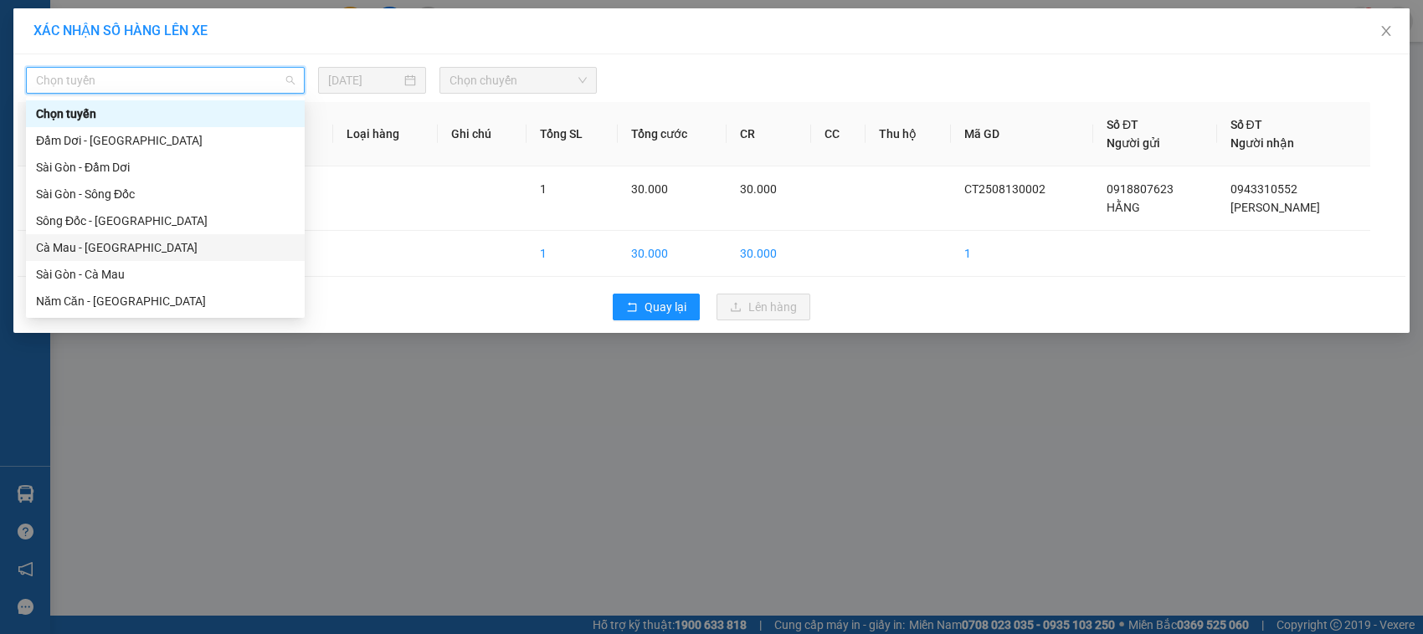
scroll to position [105, 0]
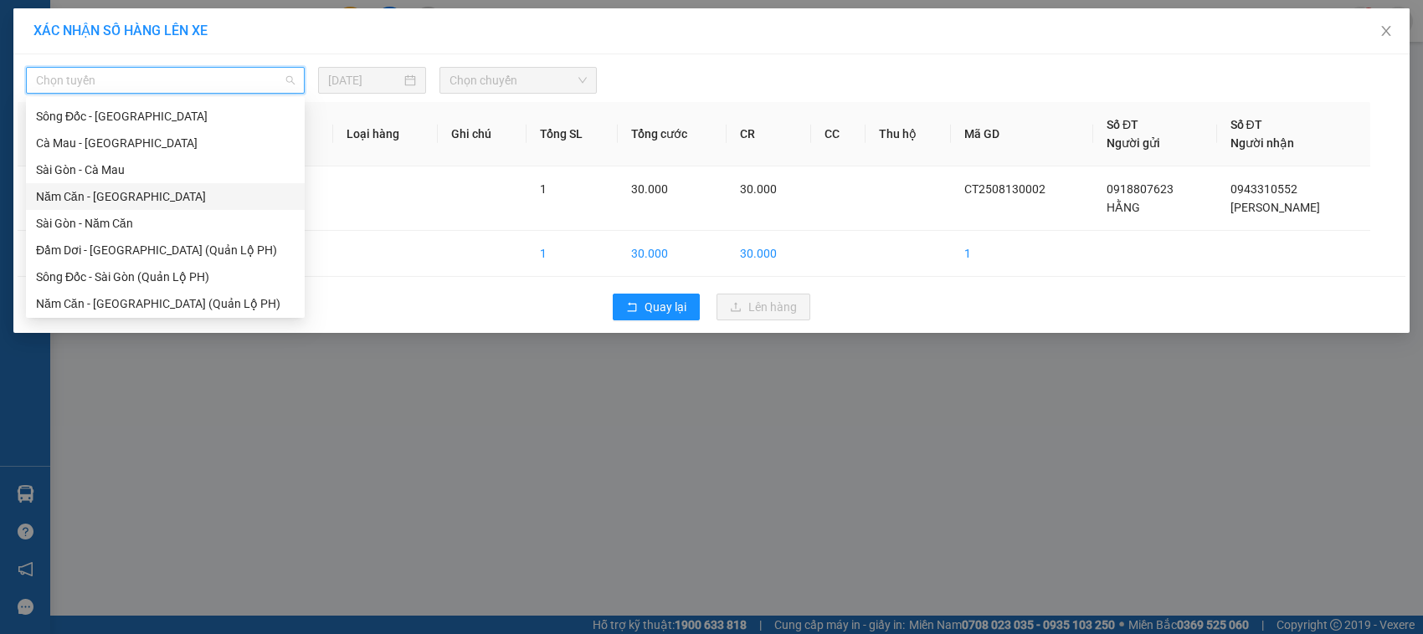
click at [178, 192] on div "Năm Căn - Sài Gòn" at bounding box center [165, 196] width 259 height 18
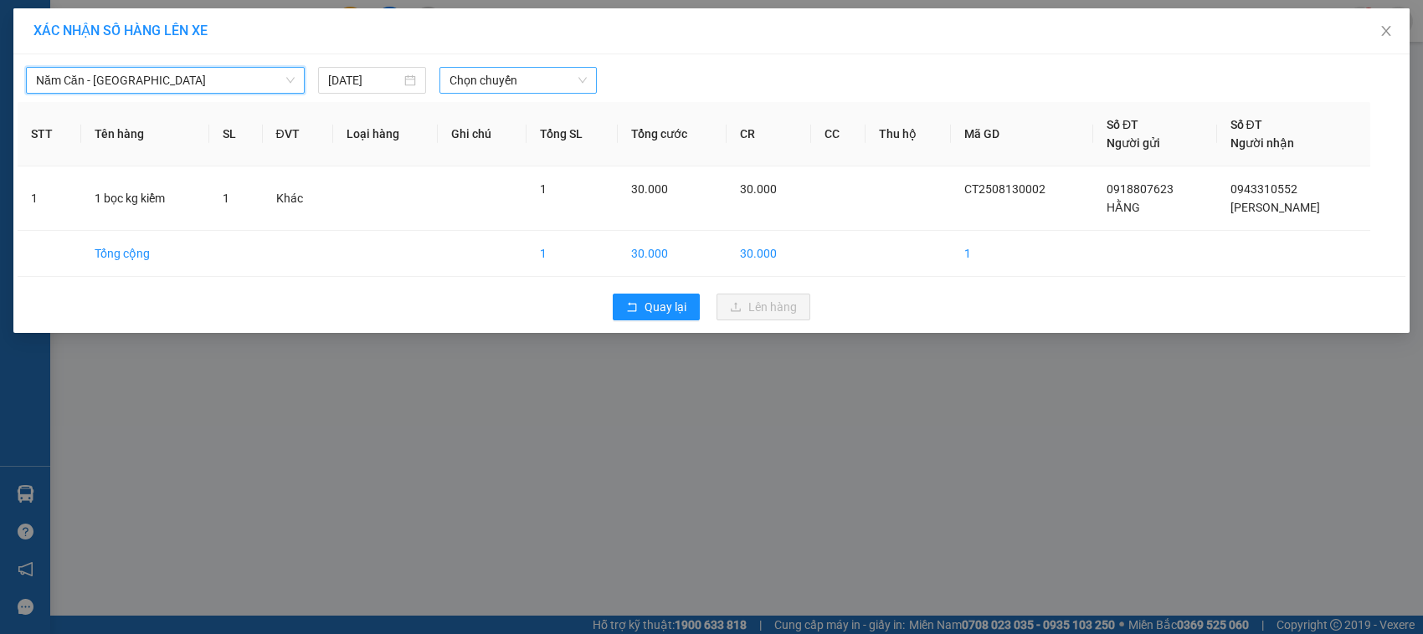
click at [587, 77] on div "Chọn chuyến" at bounding box center [517, 80] width 156 height 27
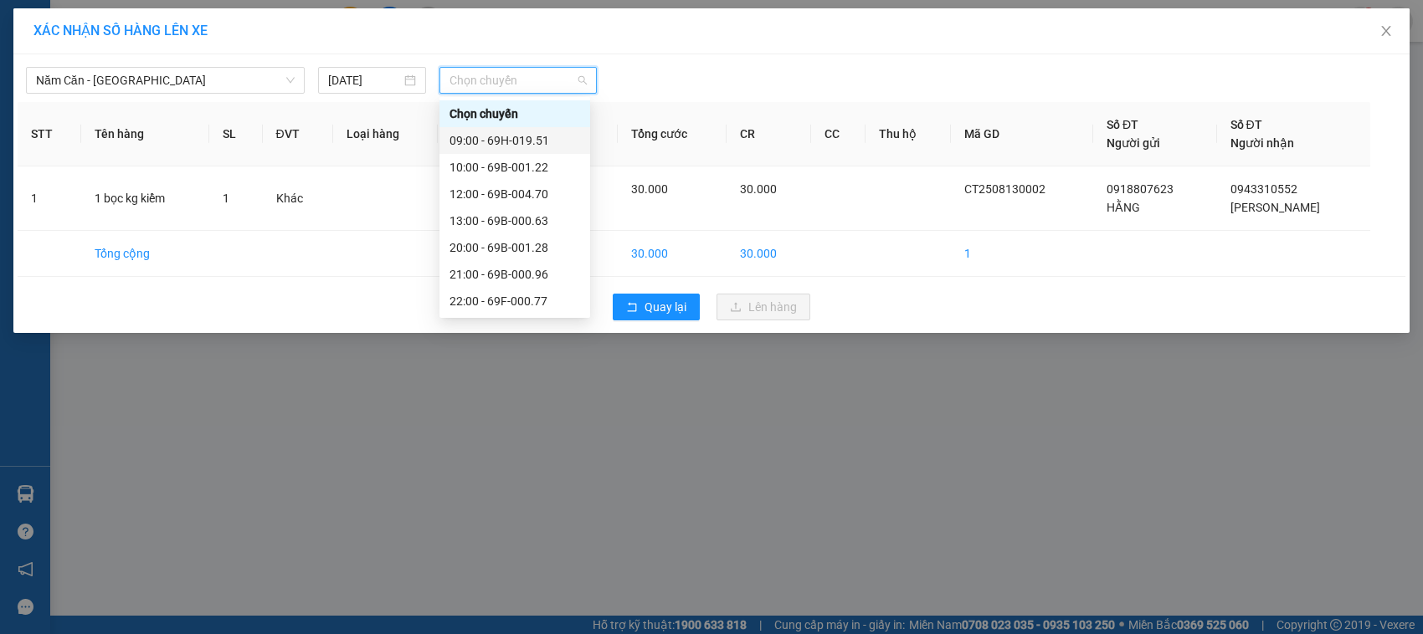
click at [521, 144] on div "09:00 - 69H-019.51" at bounding box center [514, 140] width 131 height 18
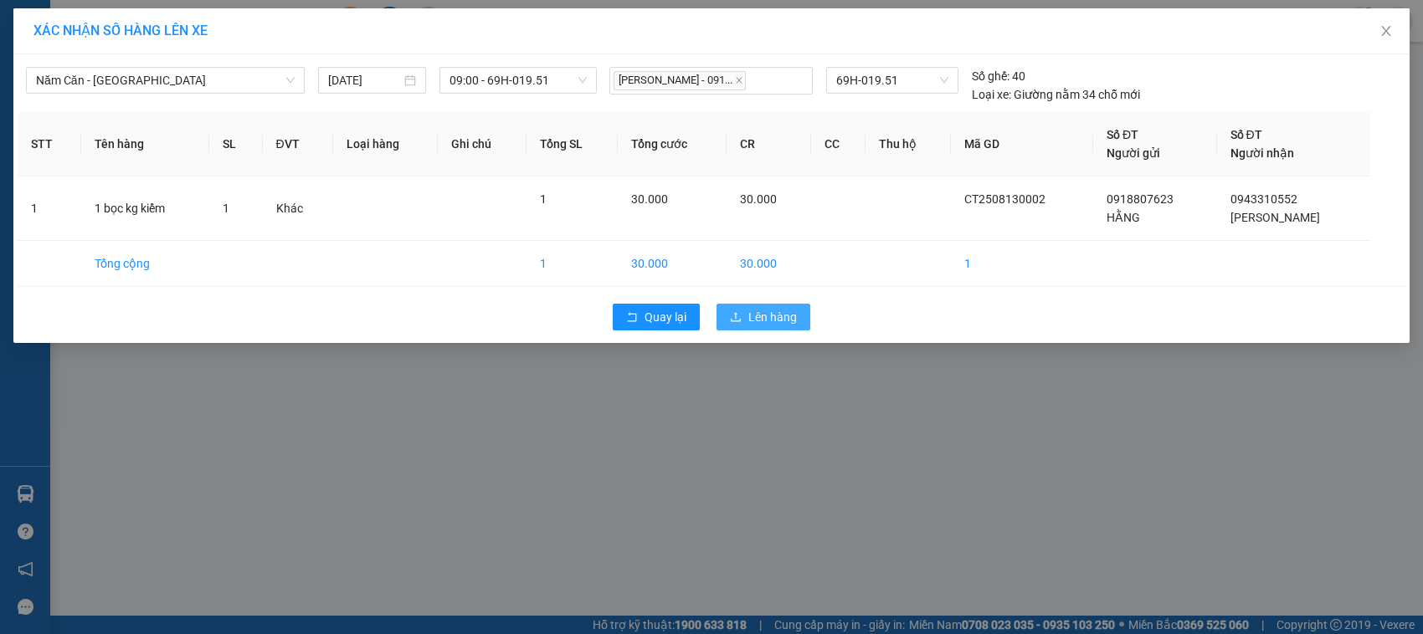
click at [742, 311] on button "Lên hàng" at bounding box center [763, 317] width 94 height 27
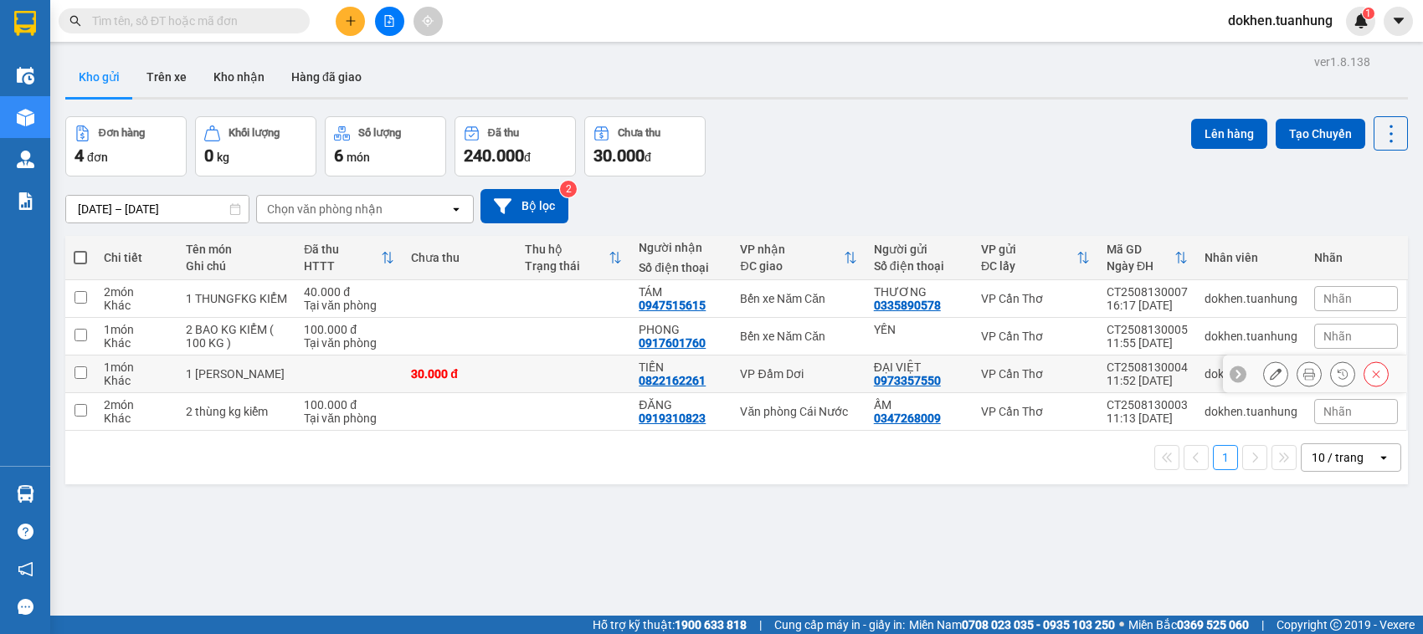
click at [80, 368] on input "checkbox" at bounding box center [80, 373] width 13 height 13
checkbox input "true"
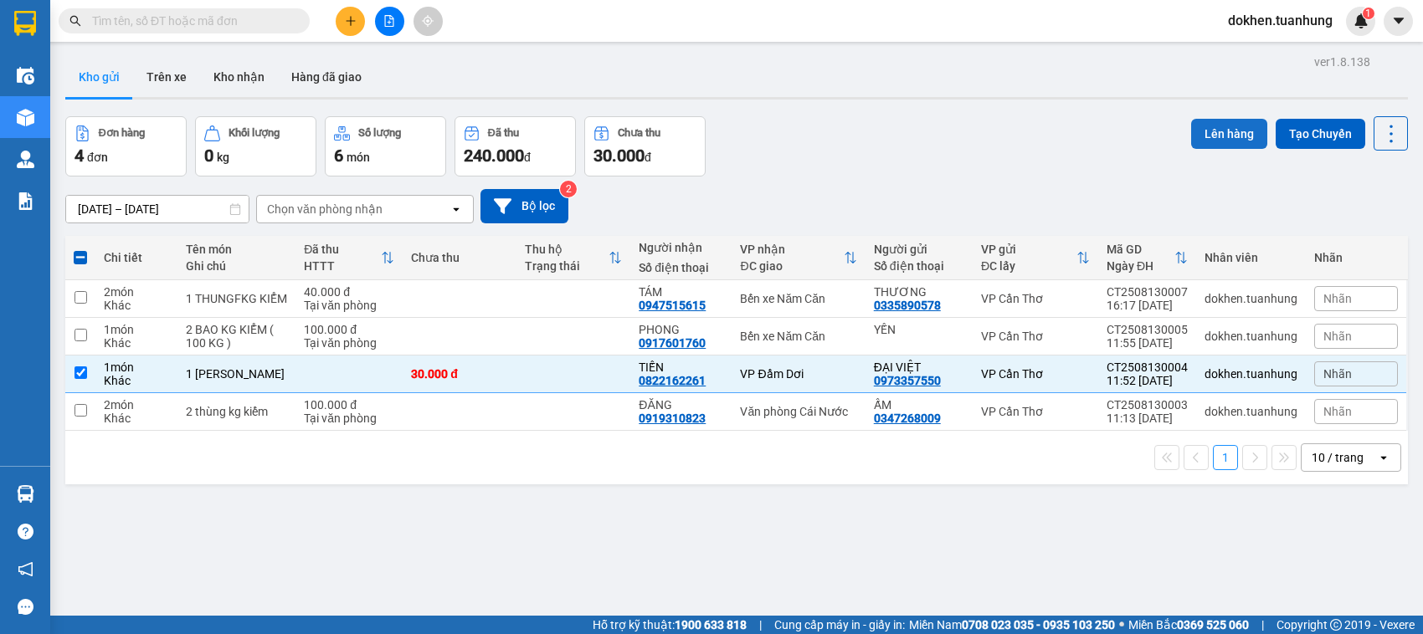
click at [1220, 131] on button "Lên hàng" at bounding box center [1229, 134] width 76 height 30
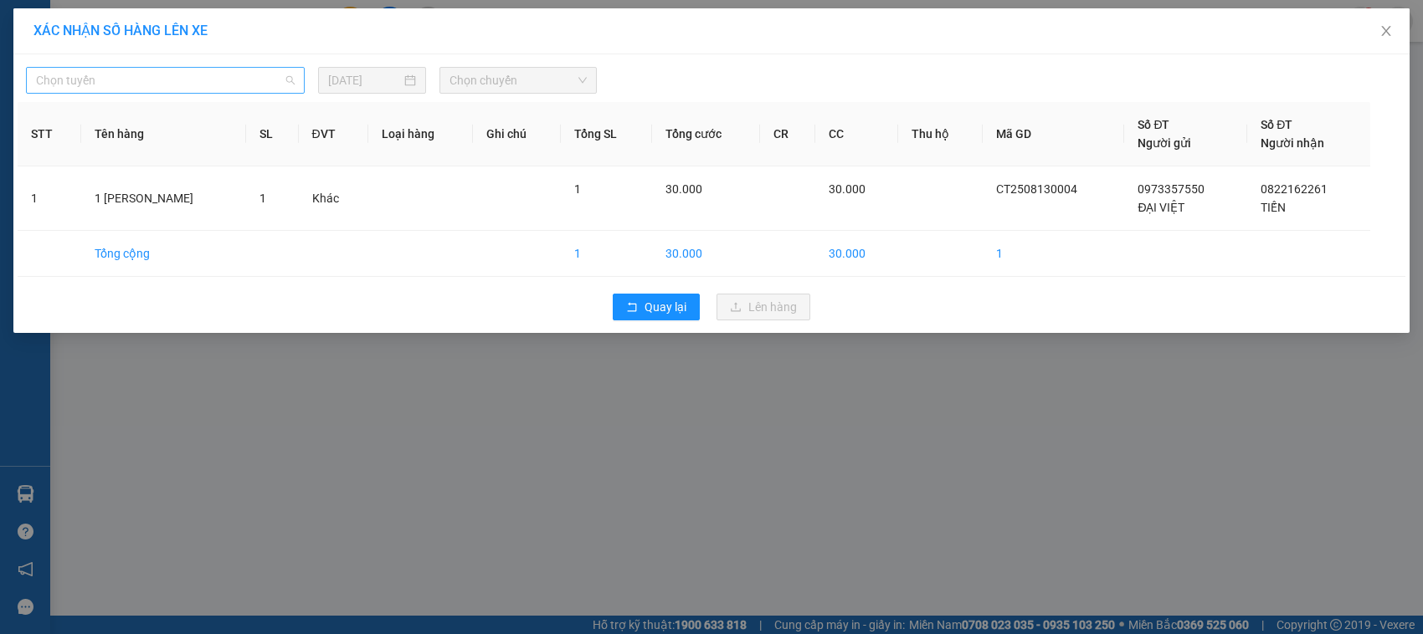
click at [295, 77] on div "Chọn tuyến" at bounding box center [165, 80] width 279 height 27
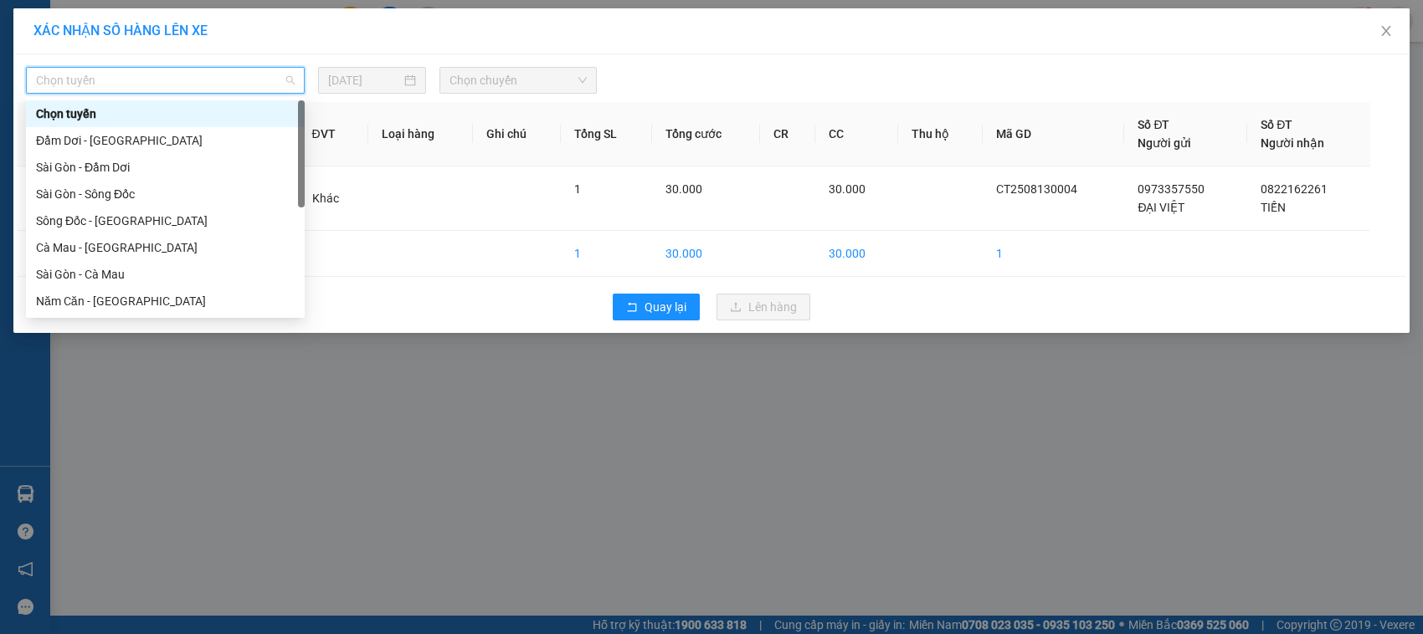
click at [295, 77] on div "Chọn tuyến" at bounding box center [165, 80] width 279 height 27
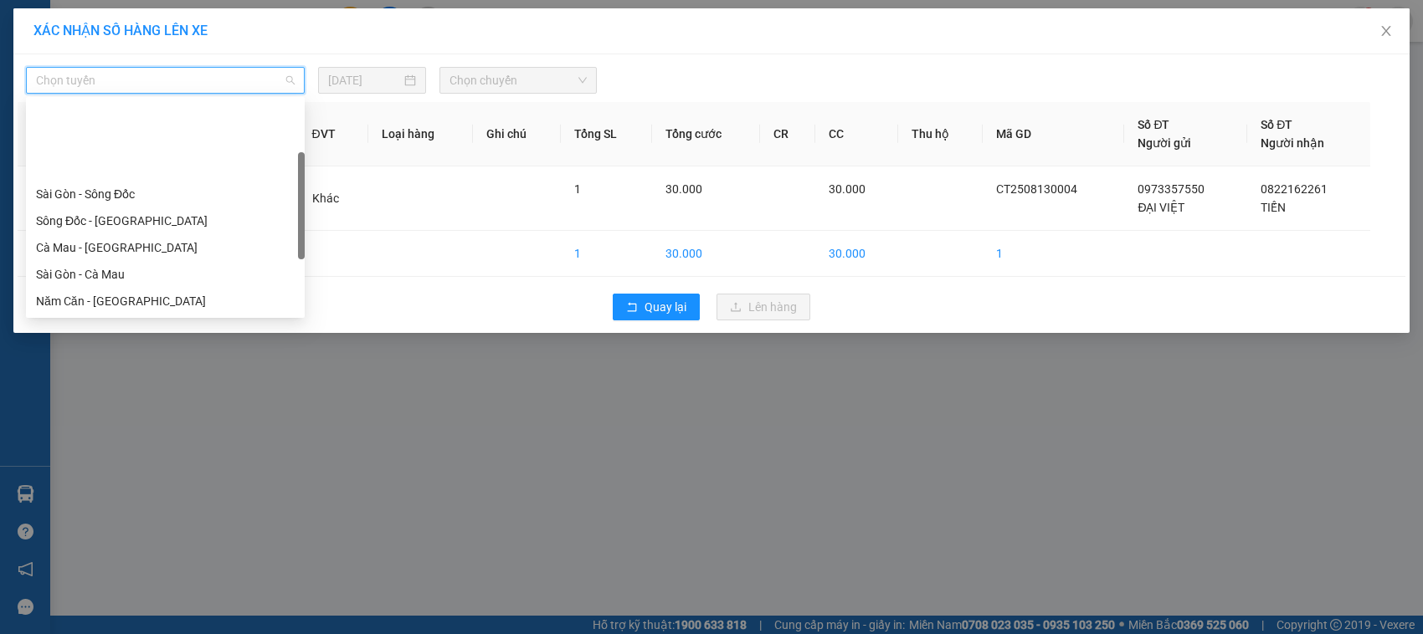
scroll to position [209, 0]
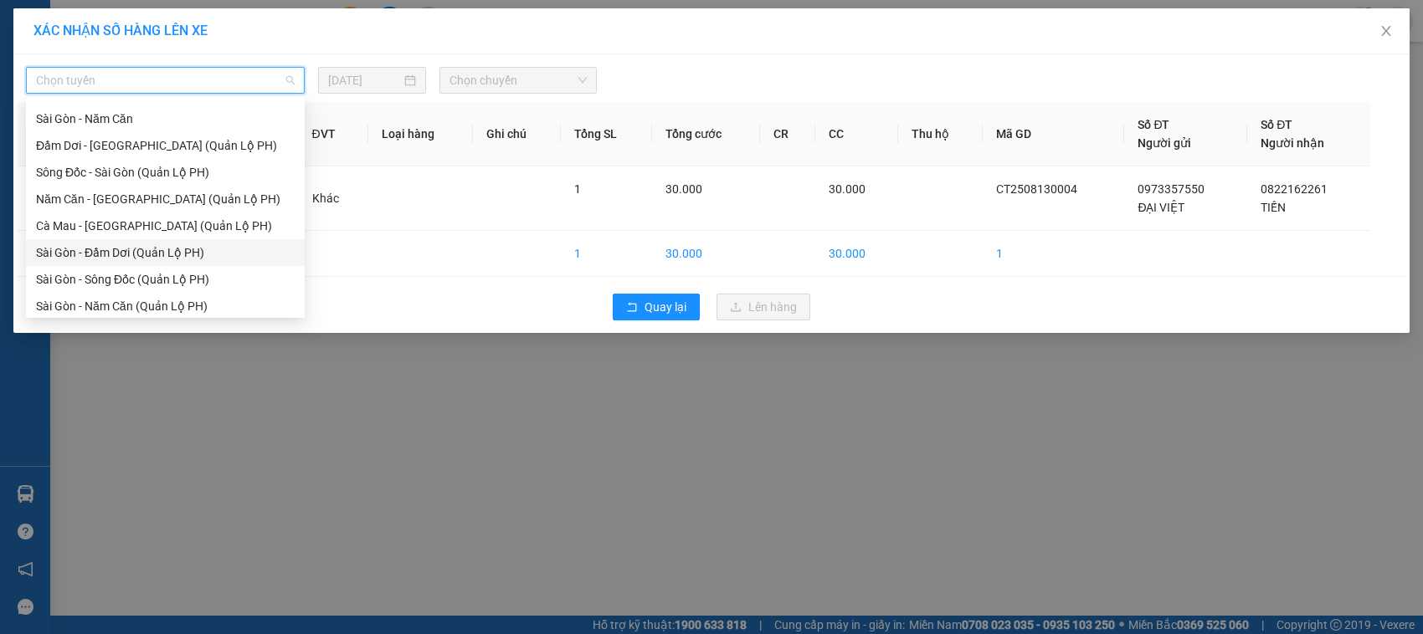
click at [220, 244] on div "Sài Gòn - Đầm Dơi (Quản Lộ PH)" at bounding box center [165, 253] width 259 height 18
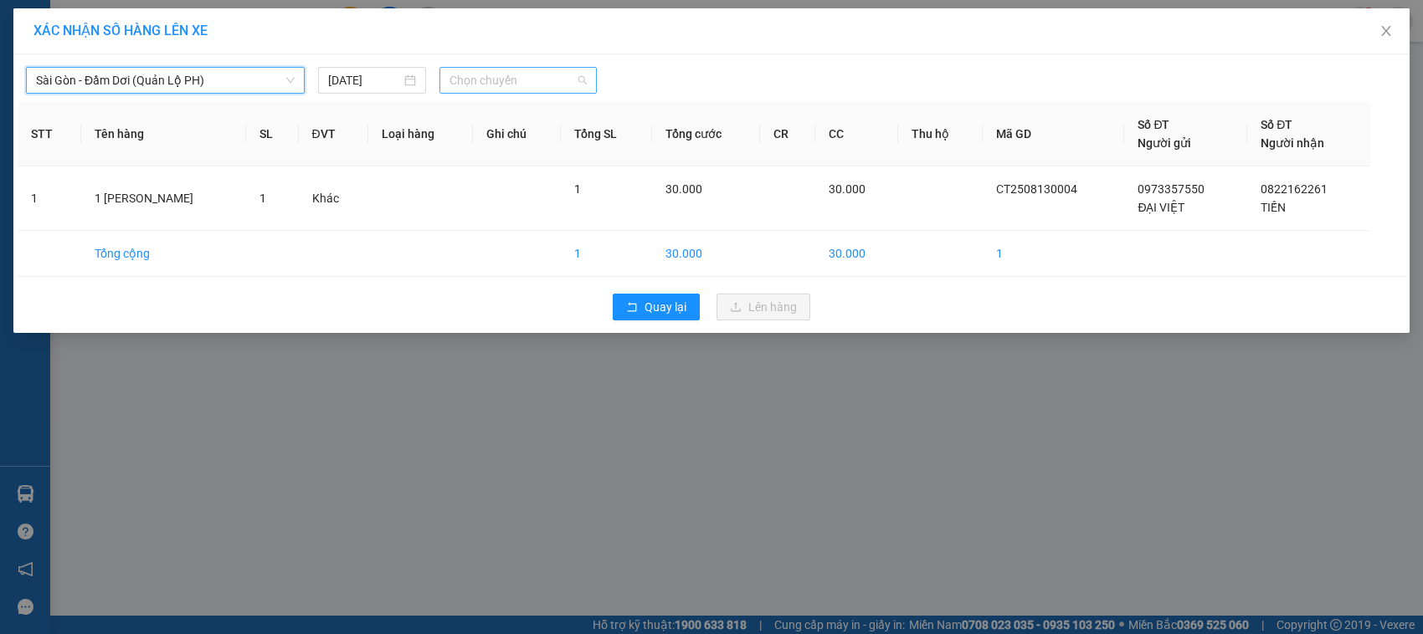
click at [582, 81] on span "Chọn chuyến" at bounding box center [517, 80] width 136 height 25
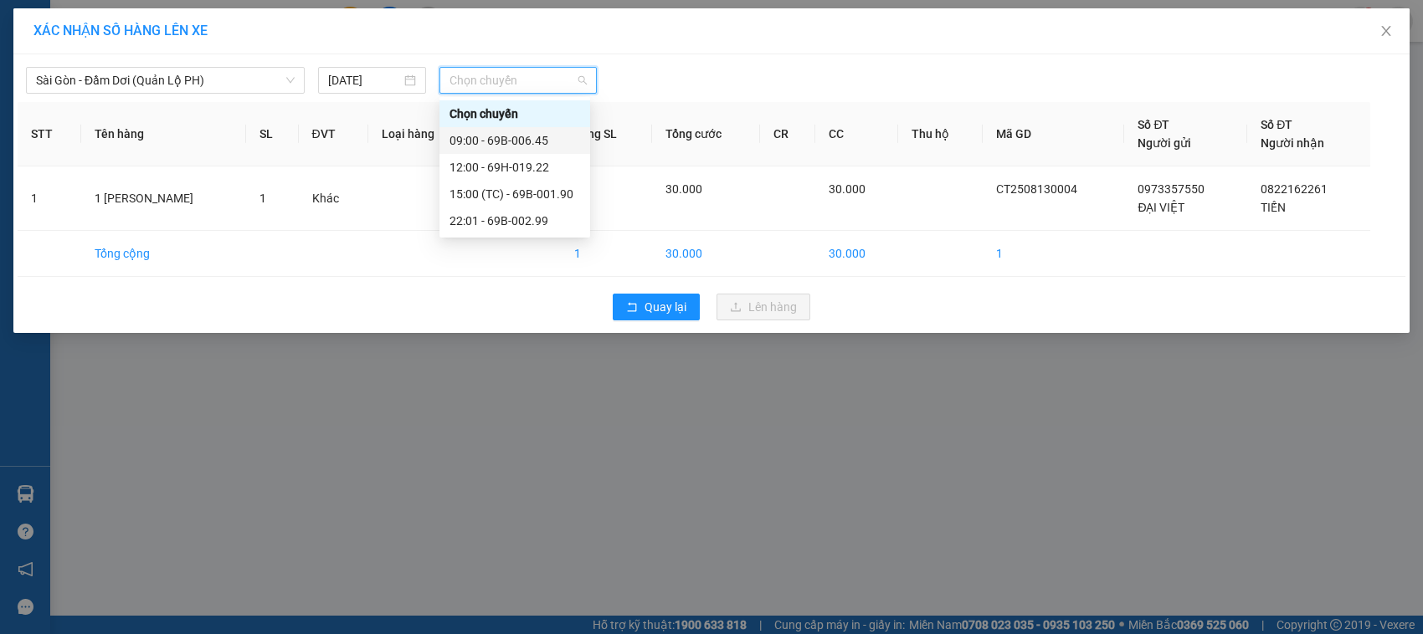
click at [540, 139] on div "09:00 - 69B-006.45" at bounding box center [514, 140] width 131 height 18
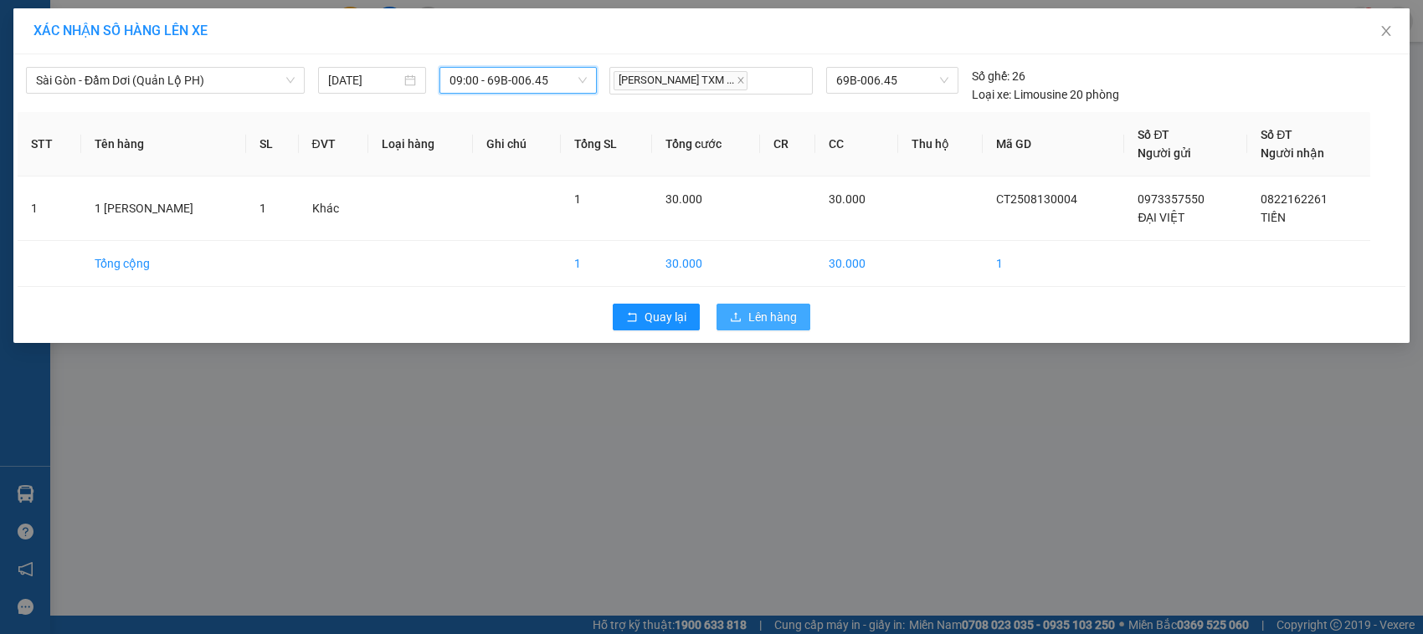
click at [759, 319] on span "Lên hàng" at bounding box center [772, 317] width 49 height 18
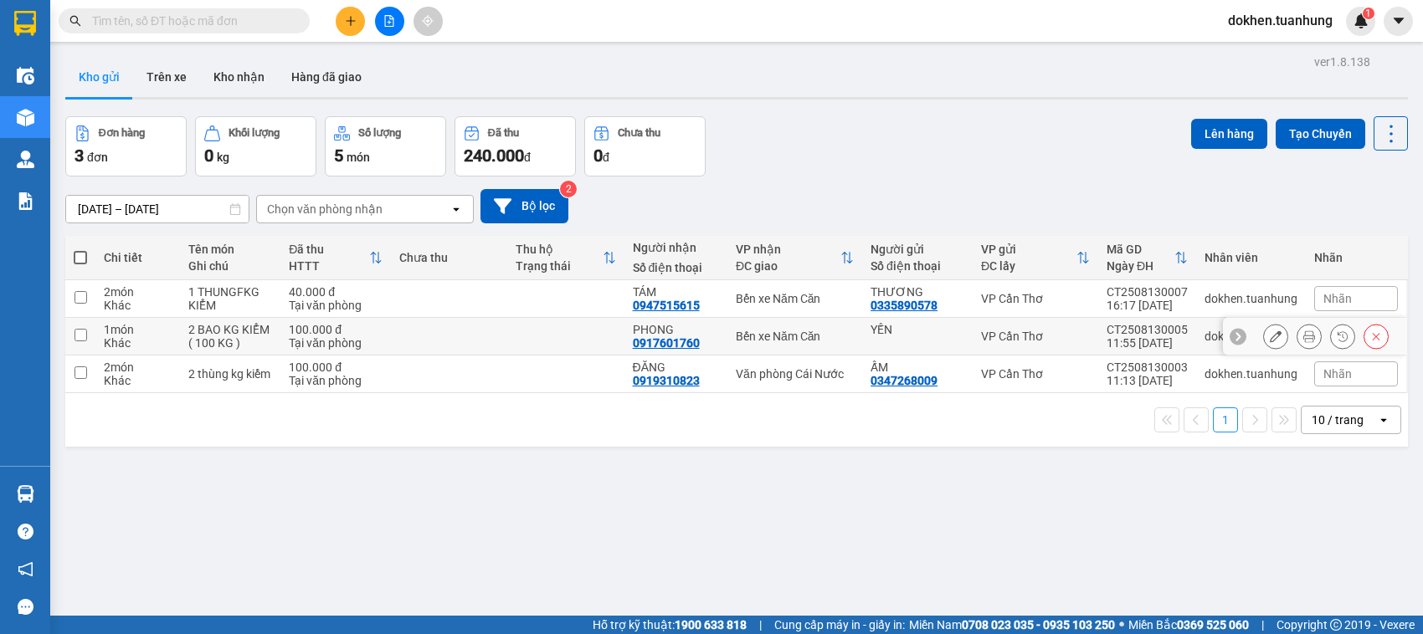
click at [76, 336] on input "checkbox" at bounding box center [80, 335] width 13 height 13
checkbox input "true"
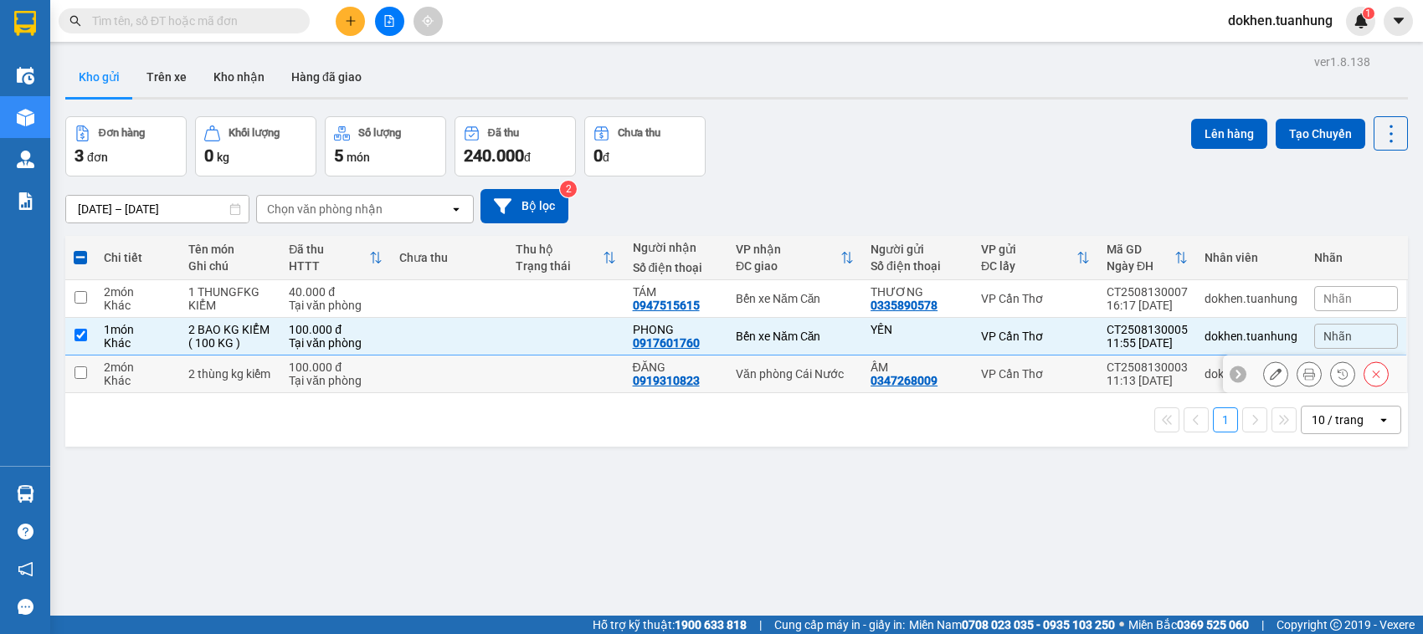
click at [79, 373] on input "checkbox" at bounding box center [80, 373] width 13 height 13
checkbox input "true"
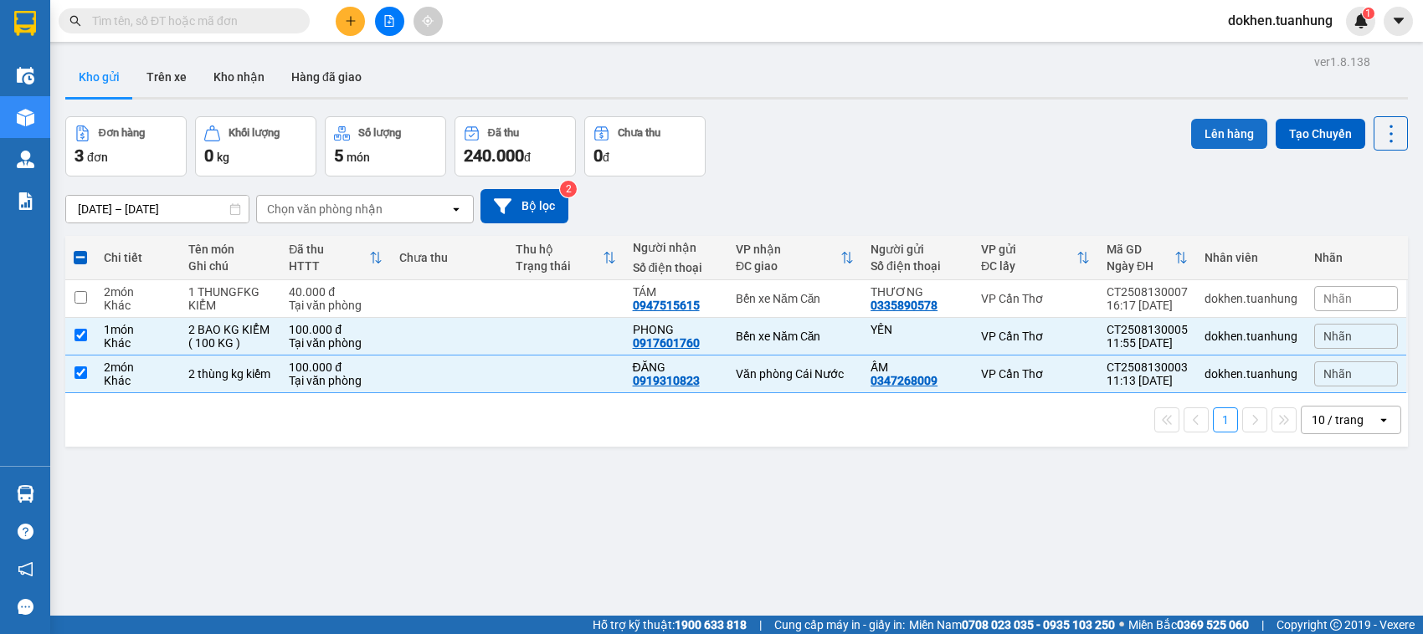
click at [1195, 134] on button "Lên hàng" at bounding box center [1229, 134] width 76 height 30
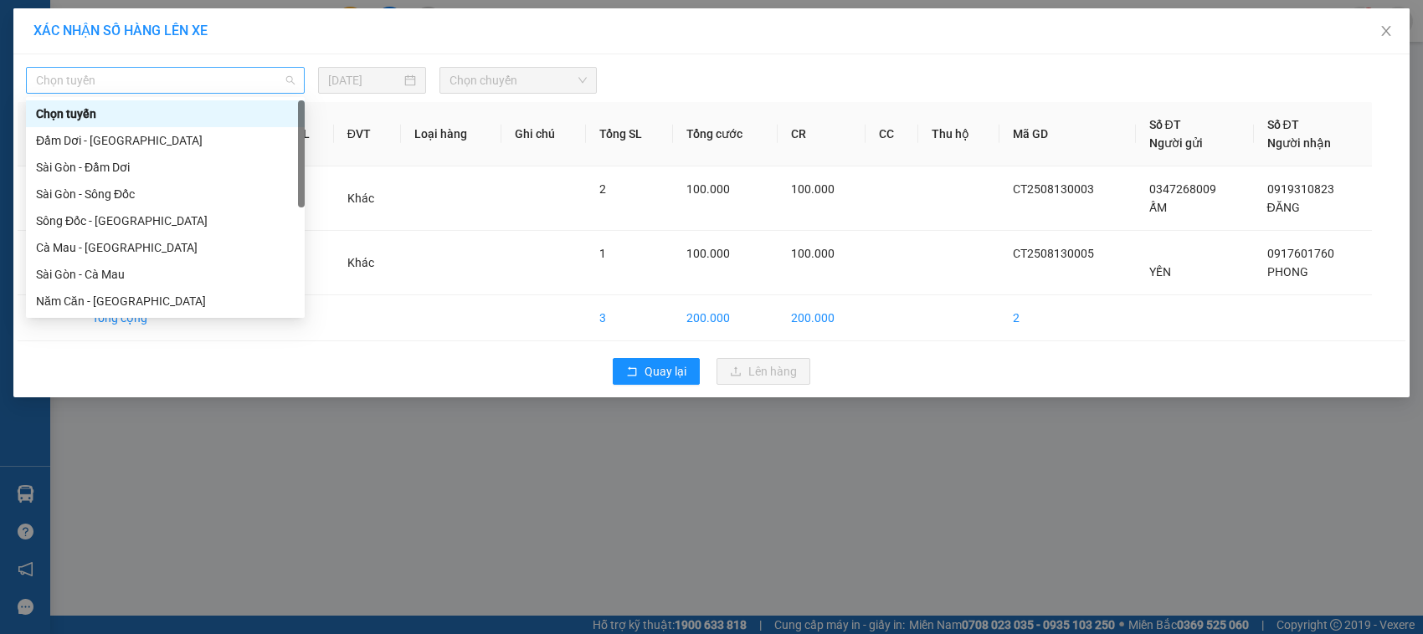
click at [283, 82] on span "Chọn tuyến" at bounding box center [165, 80] width 259 height 25
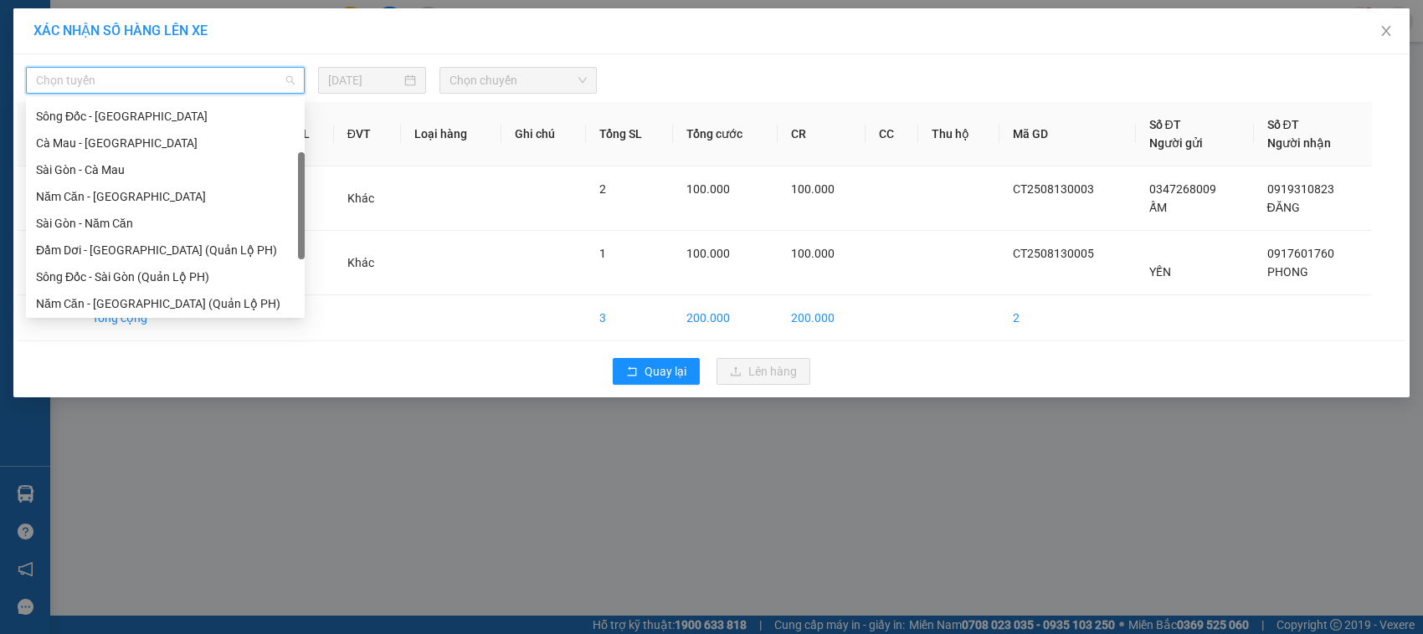
scroll to position [209, 0]
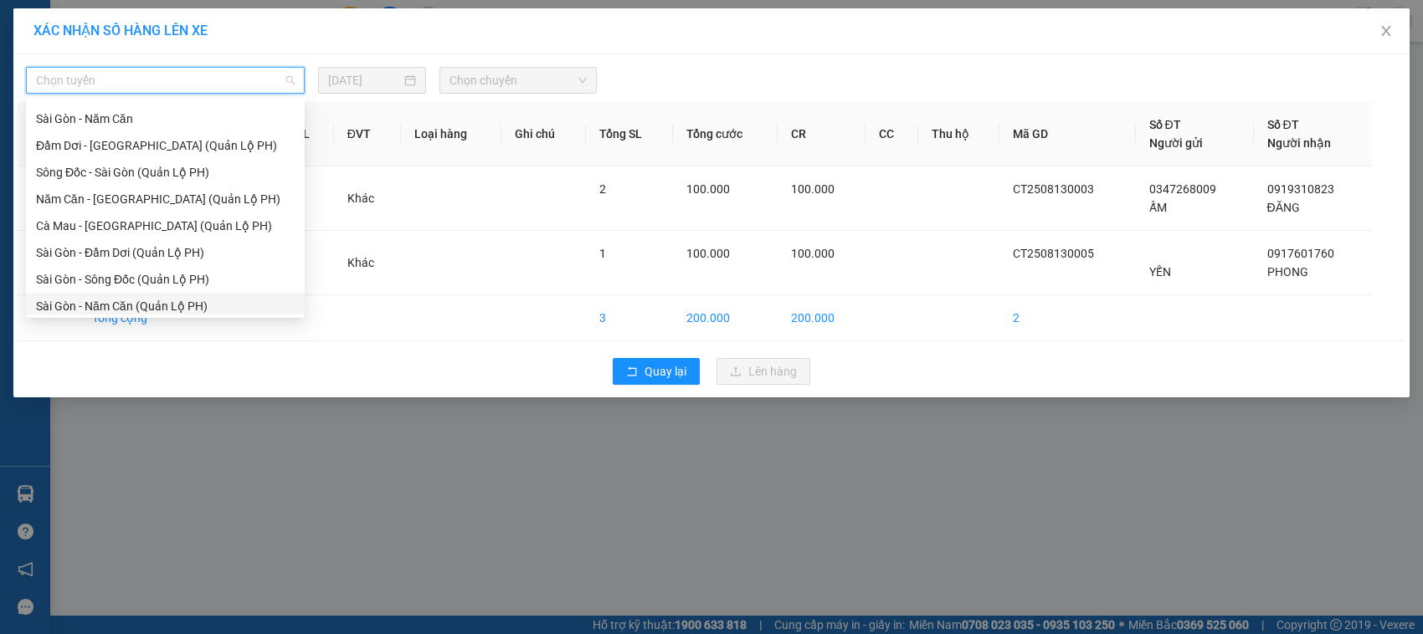
click at [177, 308] on div "Sài Gòn - Năm Căn (Quản Lộ PH)" at bounding box center [165, 306] width 259 height 18
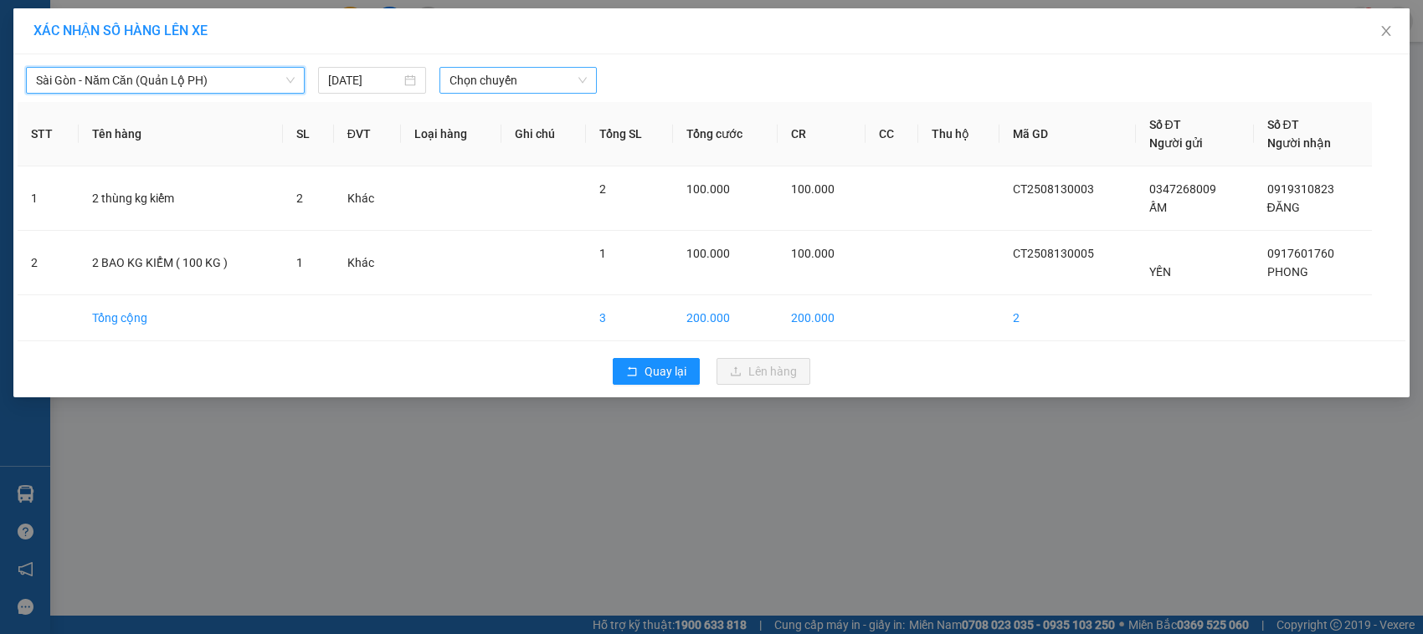
click at [587, 77] on div "Chọn chuyến" at bounding box center [517, 80] width 156 height 27
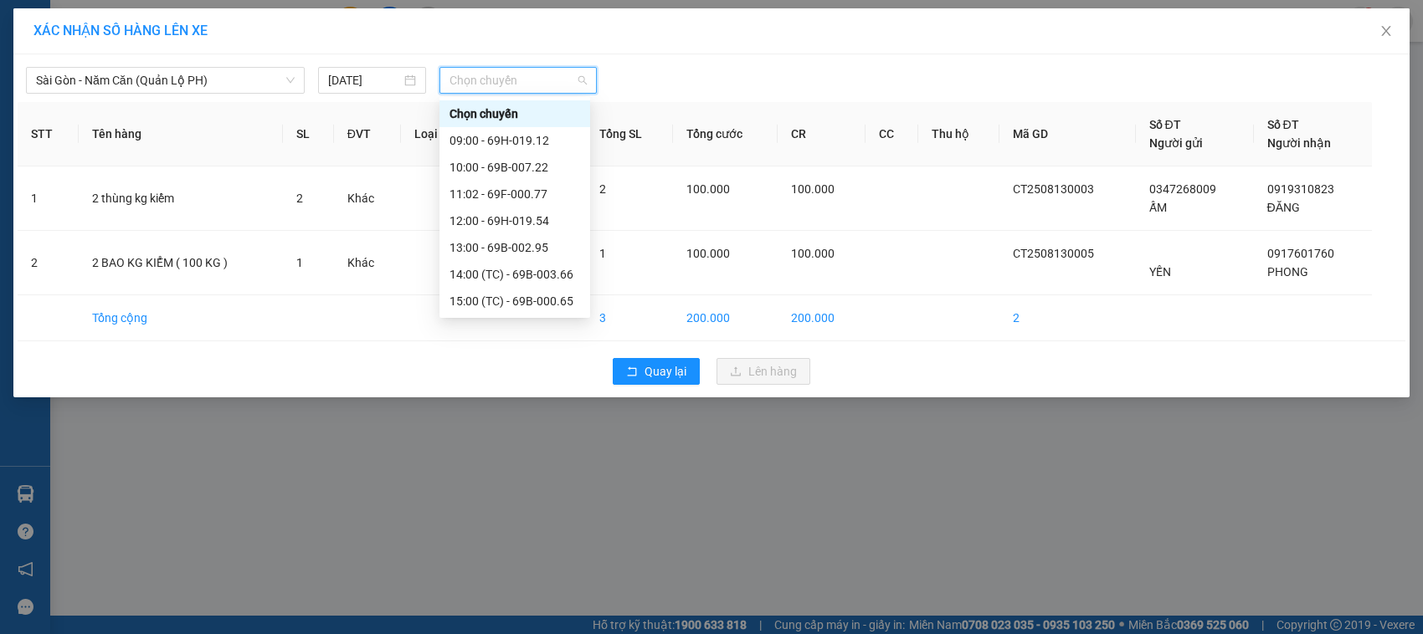
click at [587, 77] on div "Chọn chuyến" at bounding box center [517, 80] width 156 height 27
click at [536, 136] on div "09:00 - 69H-019.12" at bounding box center [514, 140] width 131 height 18
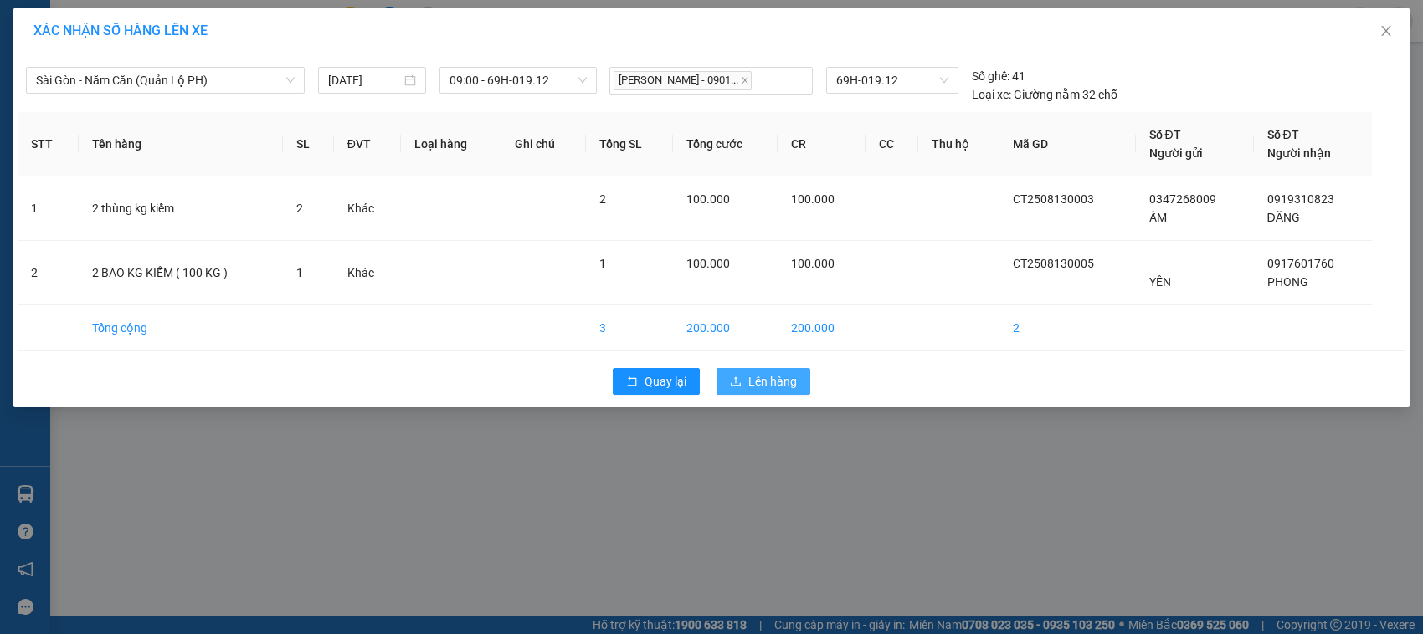
click at [757, 389] on span "Lên hàng" at bounding box center [772, 381] width 49 height 18
